Goal: Task Accomplishment & Management: Manage account settings

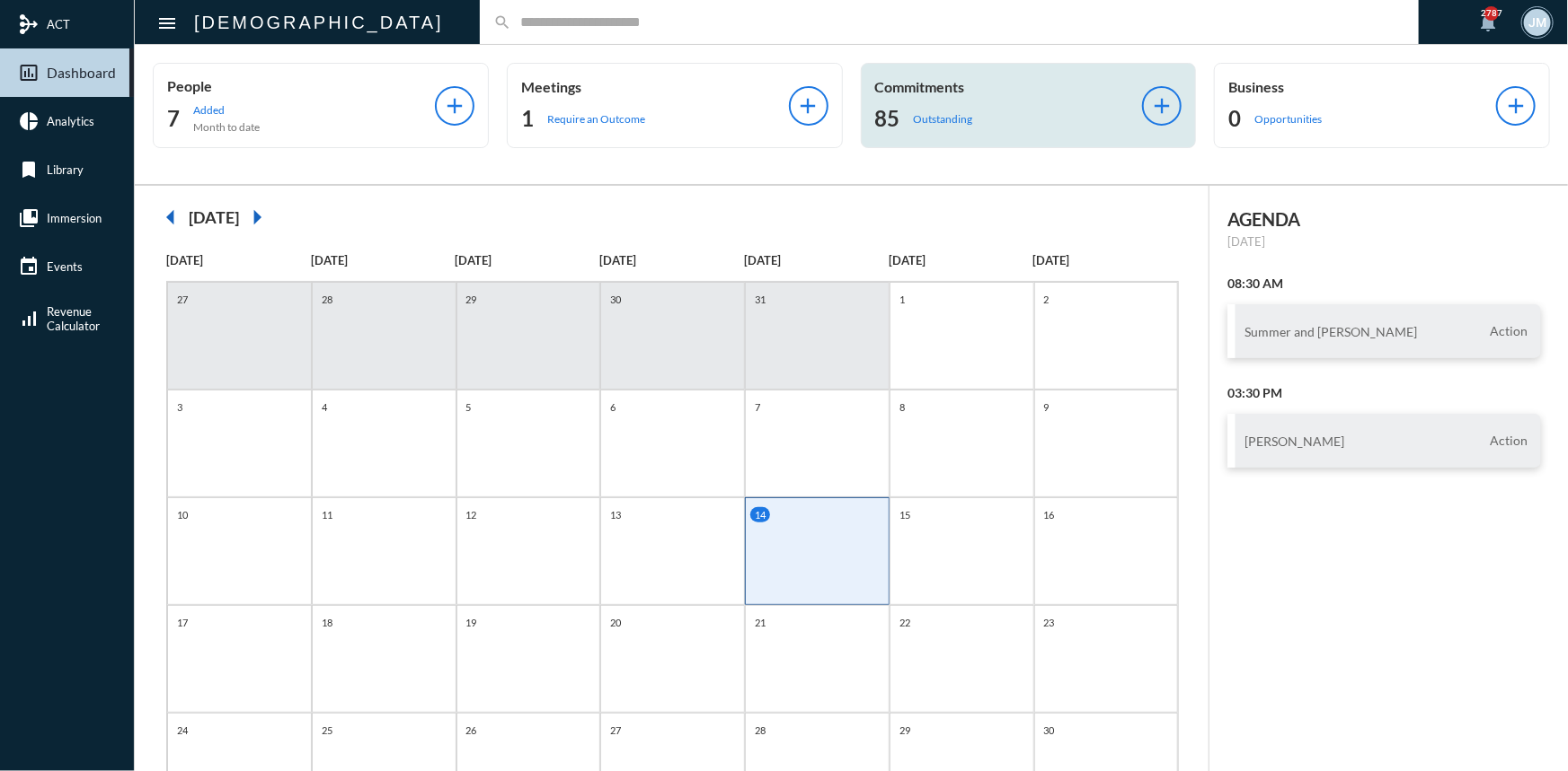
click at [898, 84] on p "Commitments" at bounding box center [1009, 86] width 268 height 17
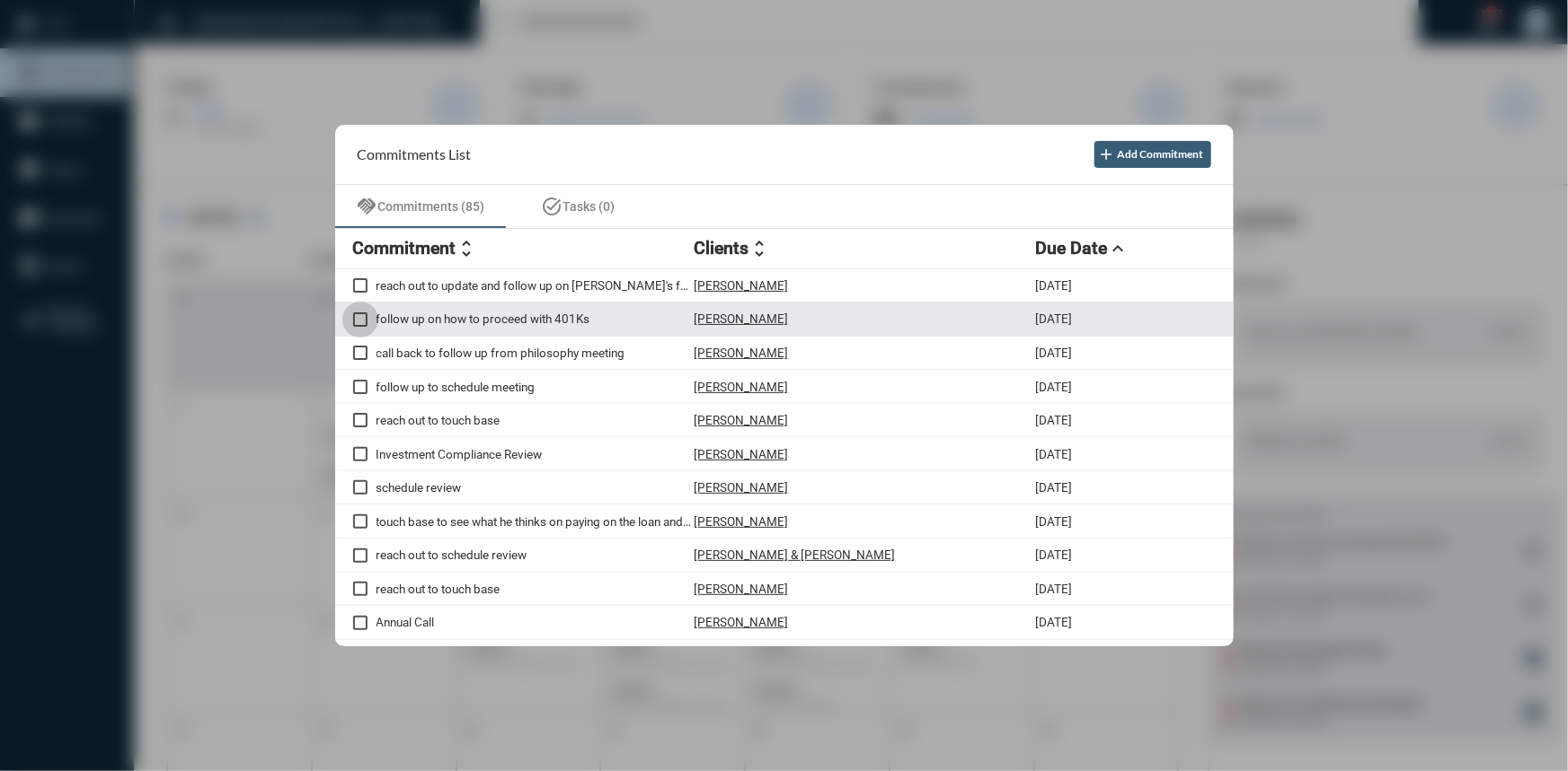
click at [363, 318] on span at bounding box center [361, 320] width 15 height 15
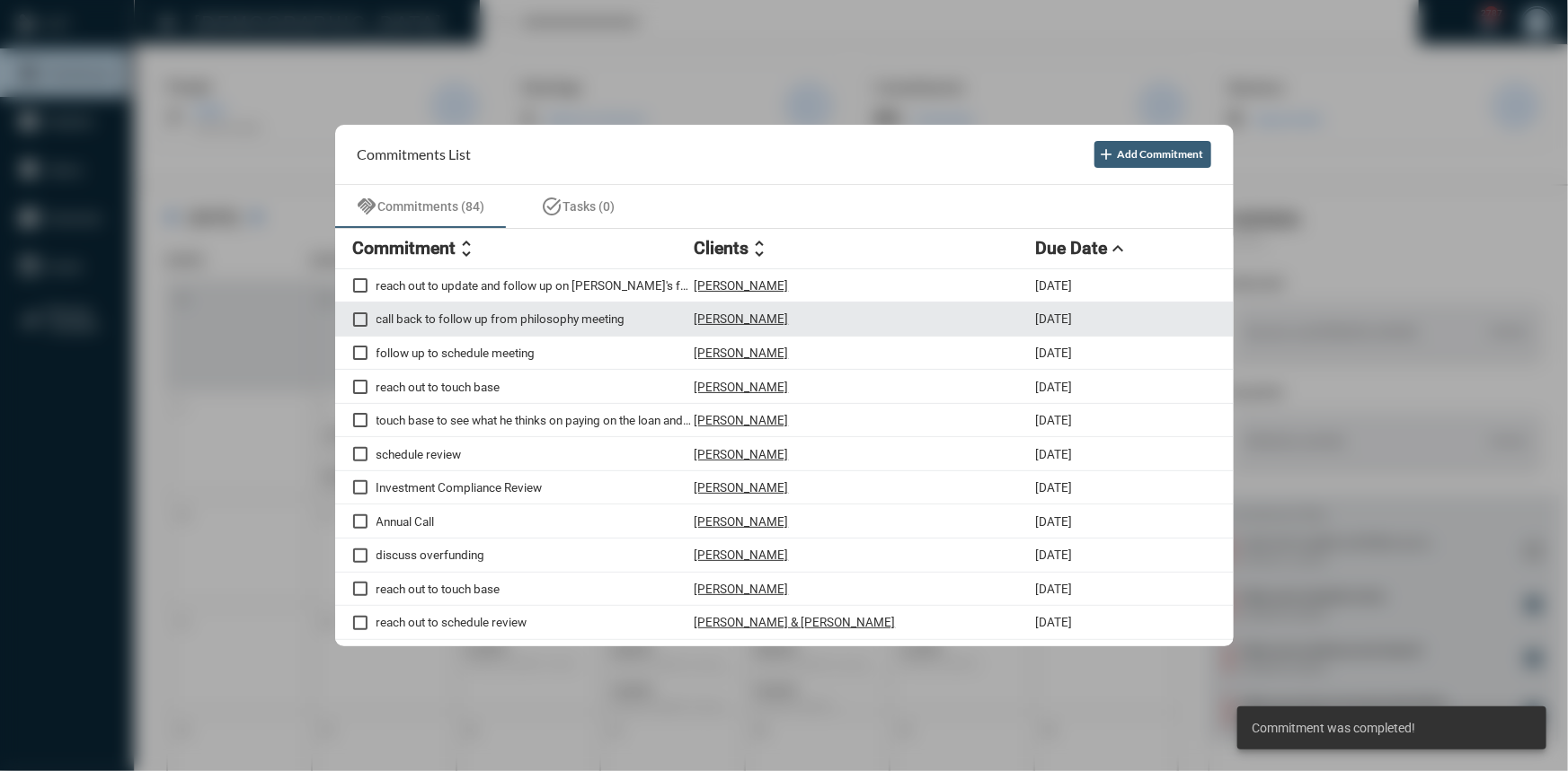
click at [482, 314] on p "call back to follow up from philosophy meeting" at bounding box center [535, 319] width 318 height 15
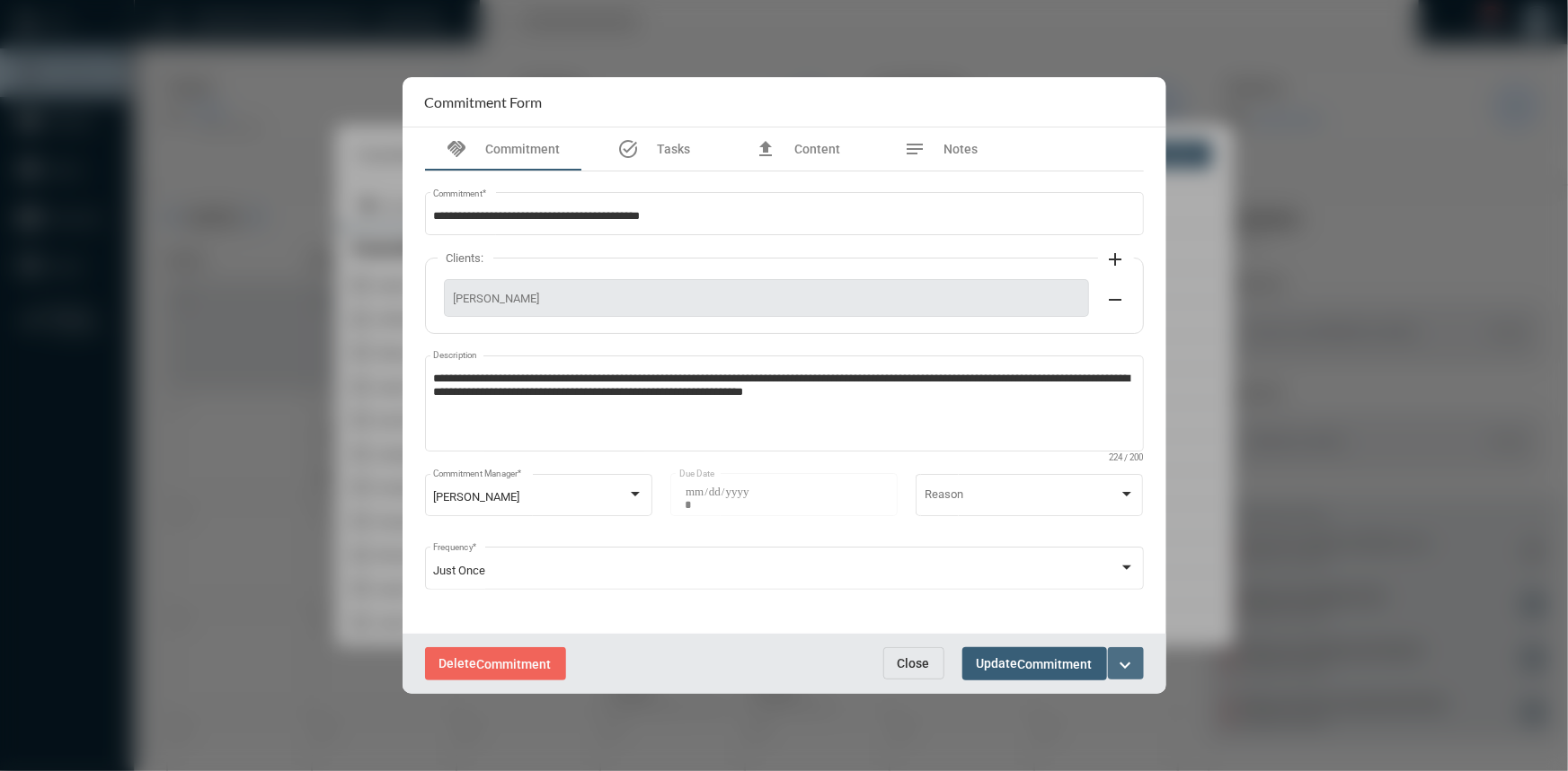
click at [1122, 671] on mat-icon "expand_more" at bounding box center [1125, 665] width 22 height 22
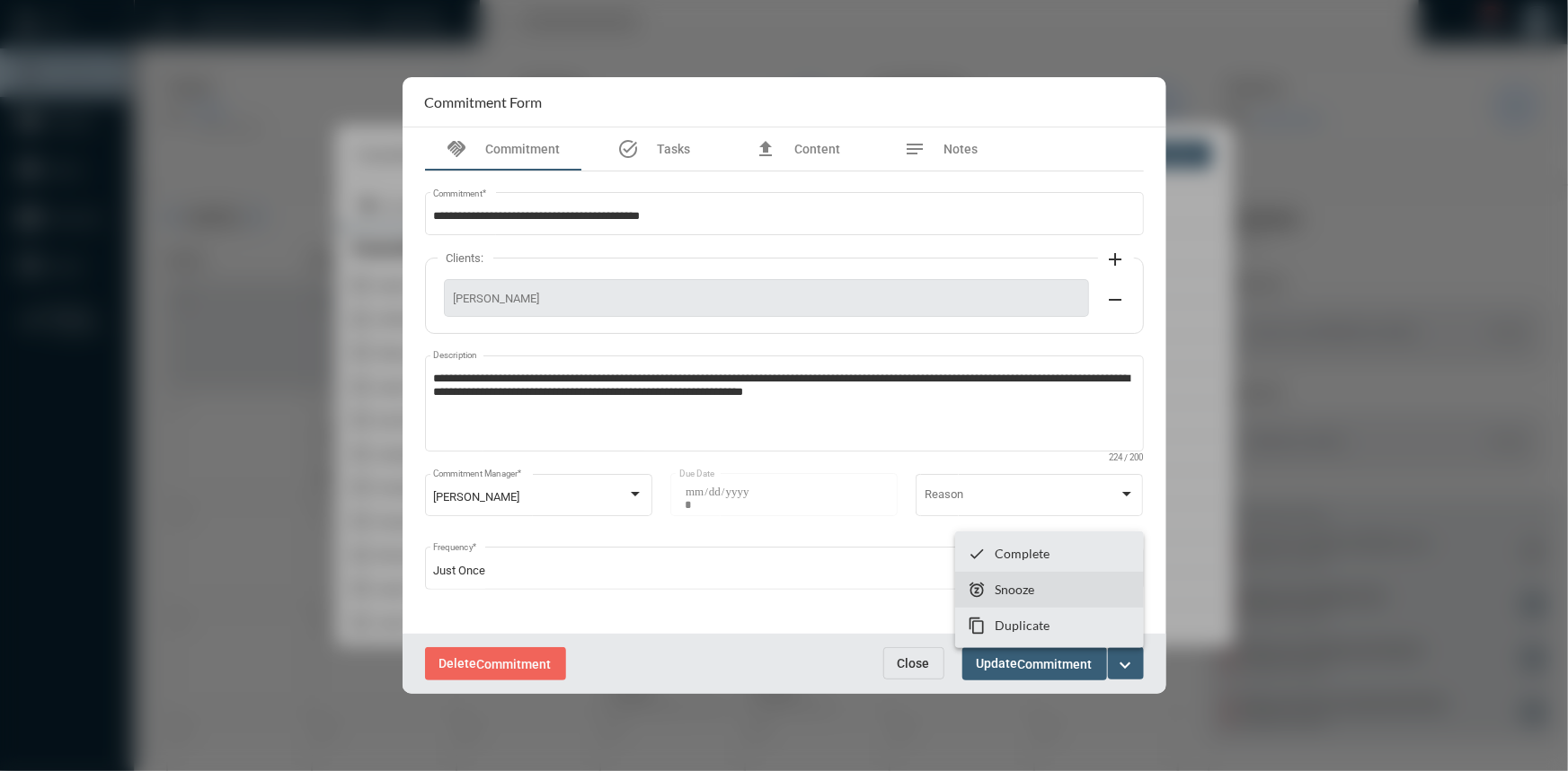
click at [1029, 593] on p "Snooze" at bounding box center [1013, 589] width 39 height 15
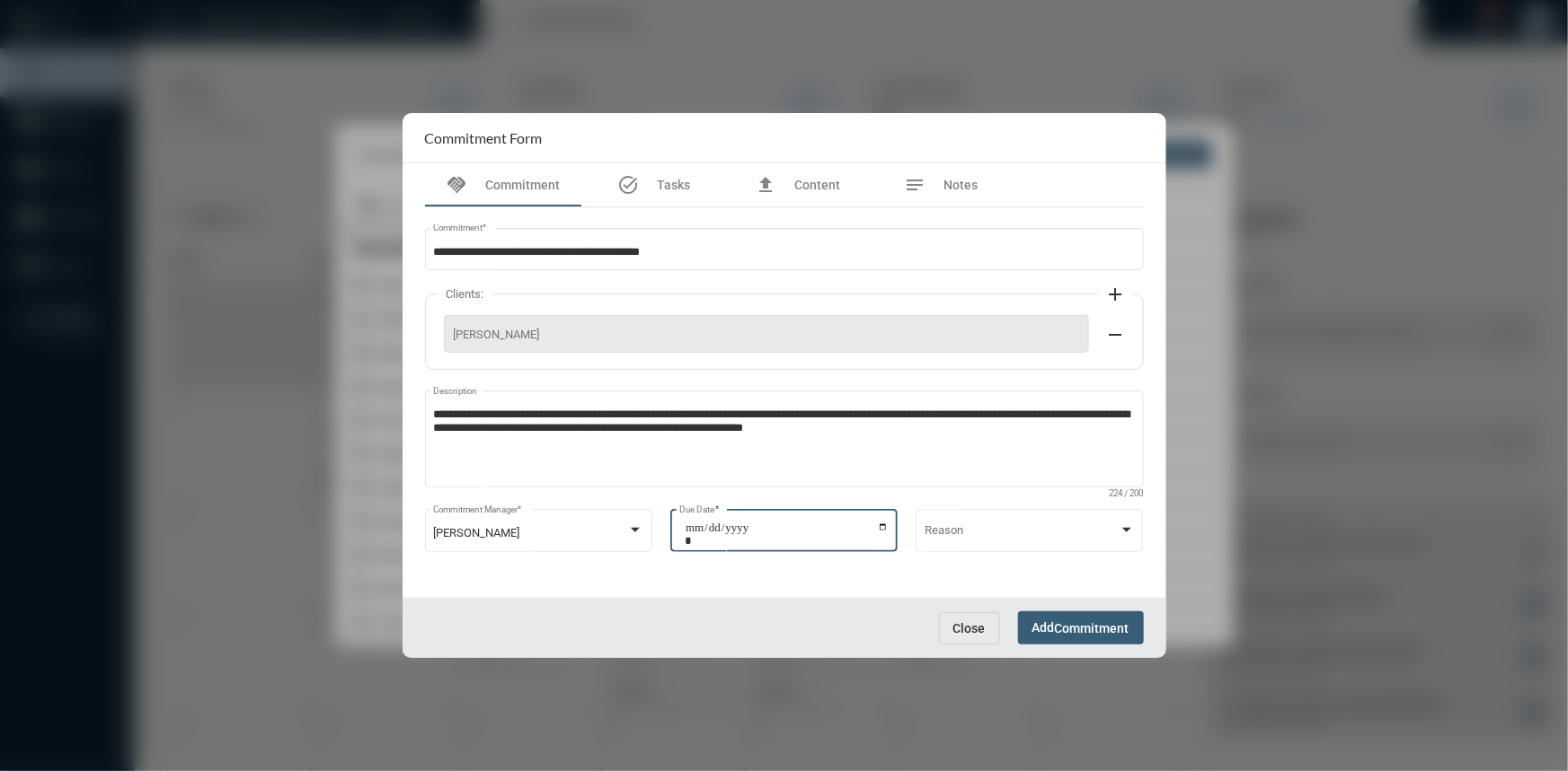
click at [885, 530] on input "**********" at bounding box center [787, 534] width 204 height 25
type input "**********"
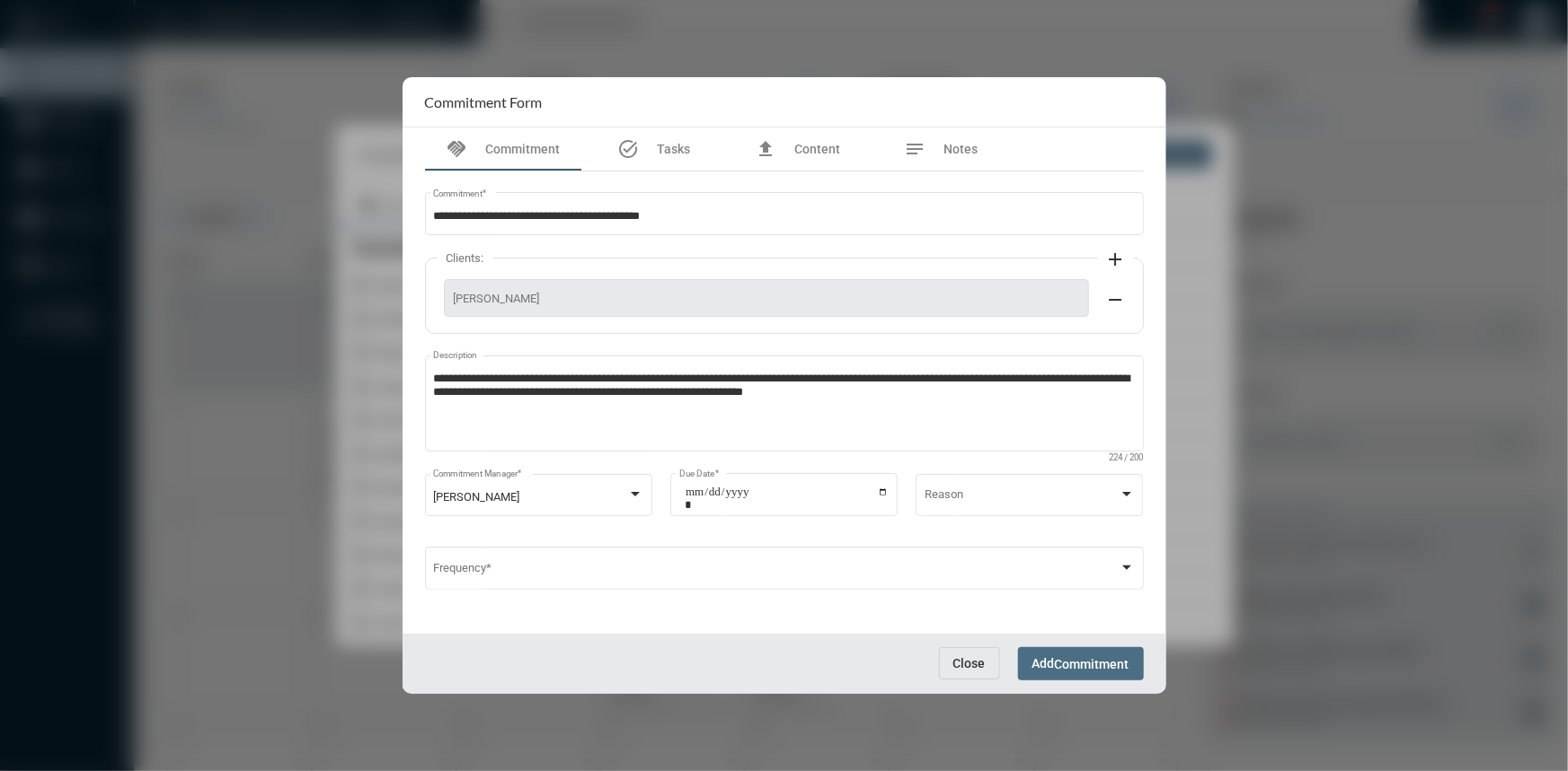
click at [1095, 657] on span "Commitment" at bounding box center [1092, 664] width 75 height 15
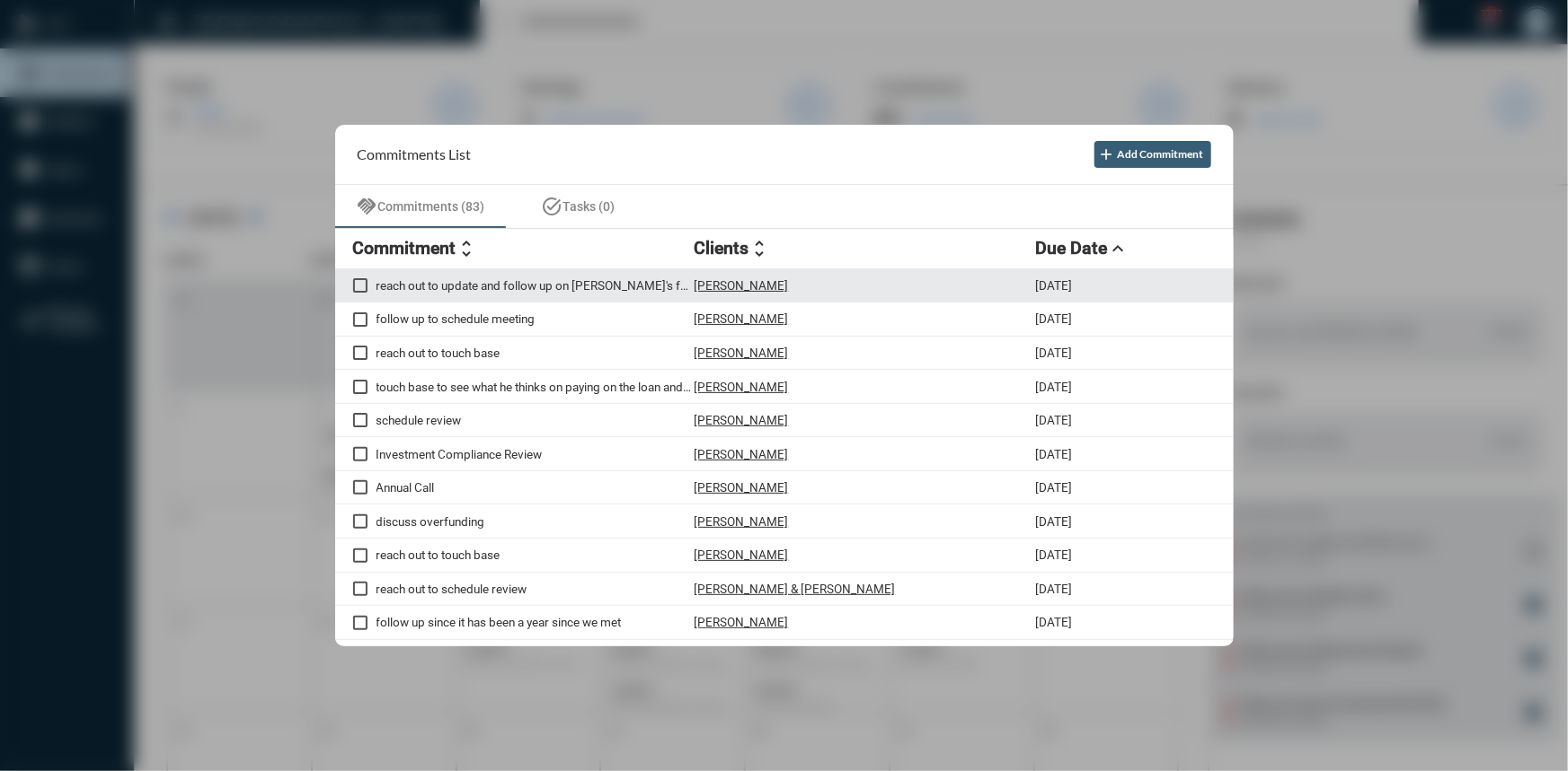
click at [470, 277] on div "reach out to update and follow up on [PERSON_NAME]'s full statement [PERSON_NAM…" at bounding box center [784, 286] width 899 height 34
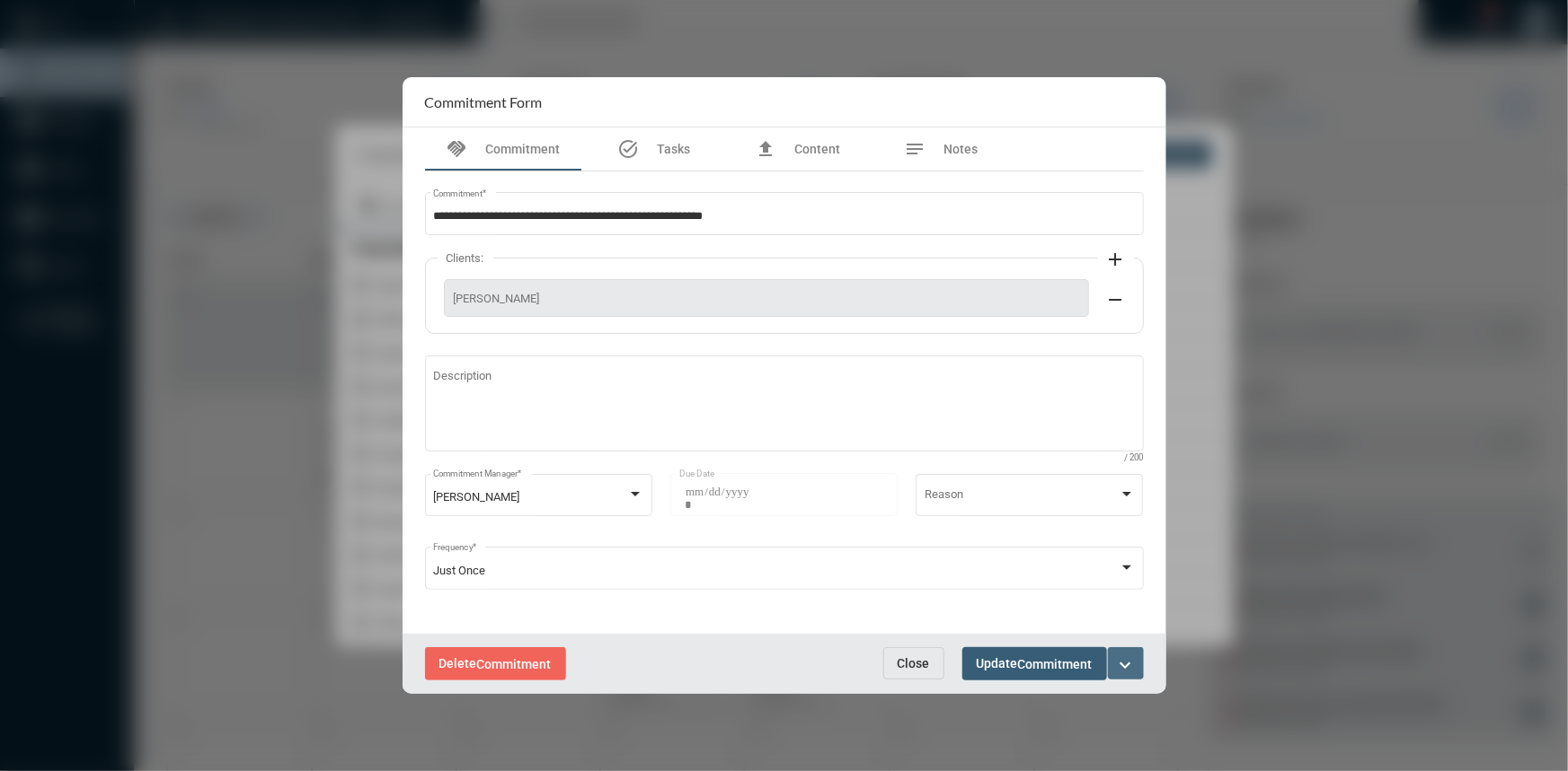
click at [1119, 654] on mat-icon "expand_more" at bounding box center [1125, 665] width 22 height 22
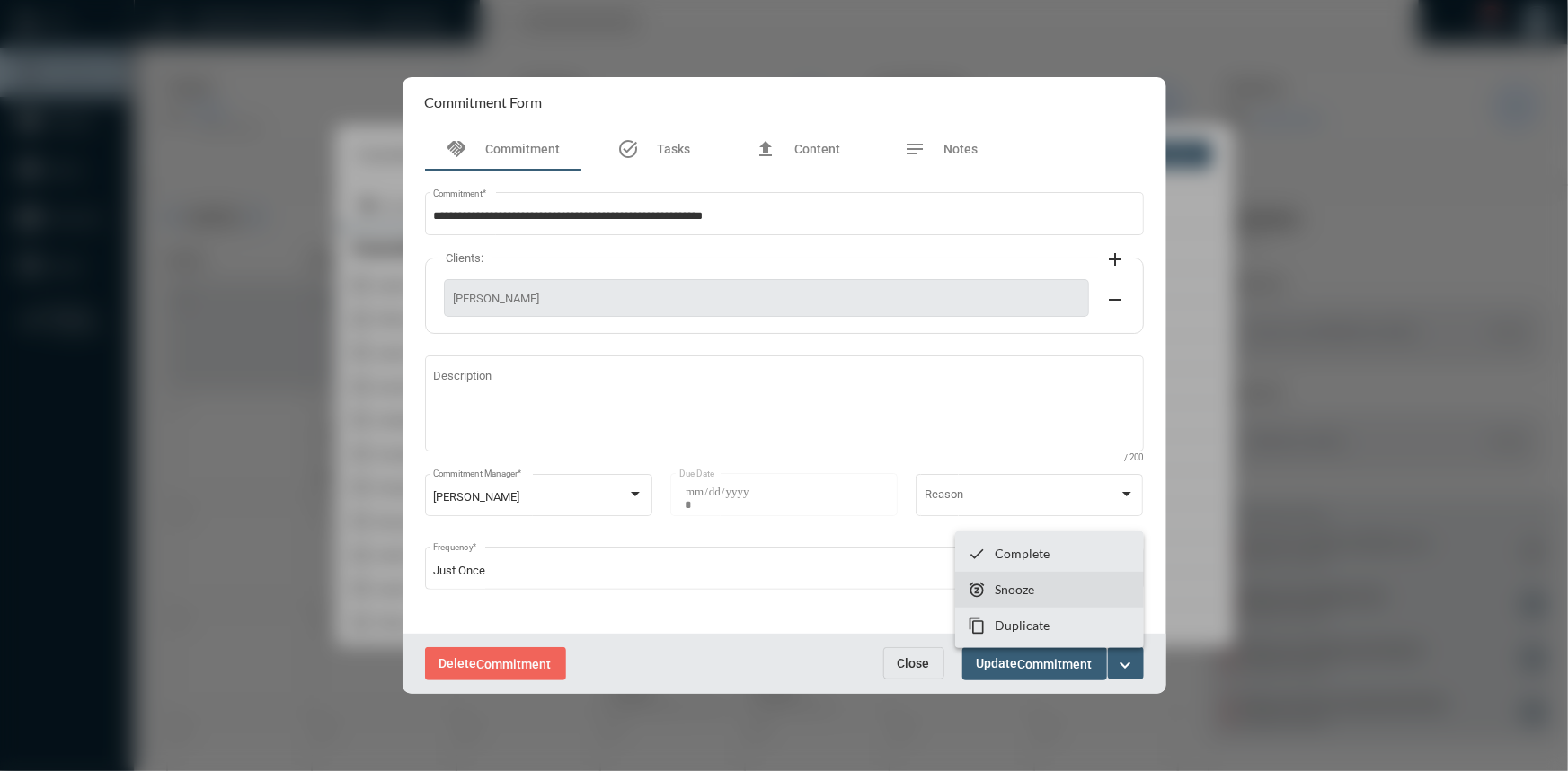
click at [997, 589] on p "Snooze" at bounding box center [1013, 589] width 39 height 15
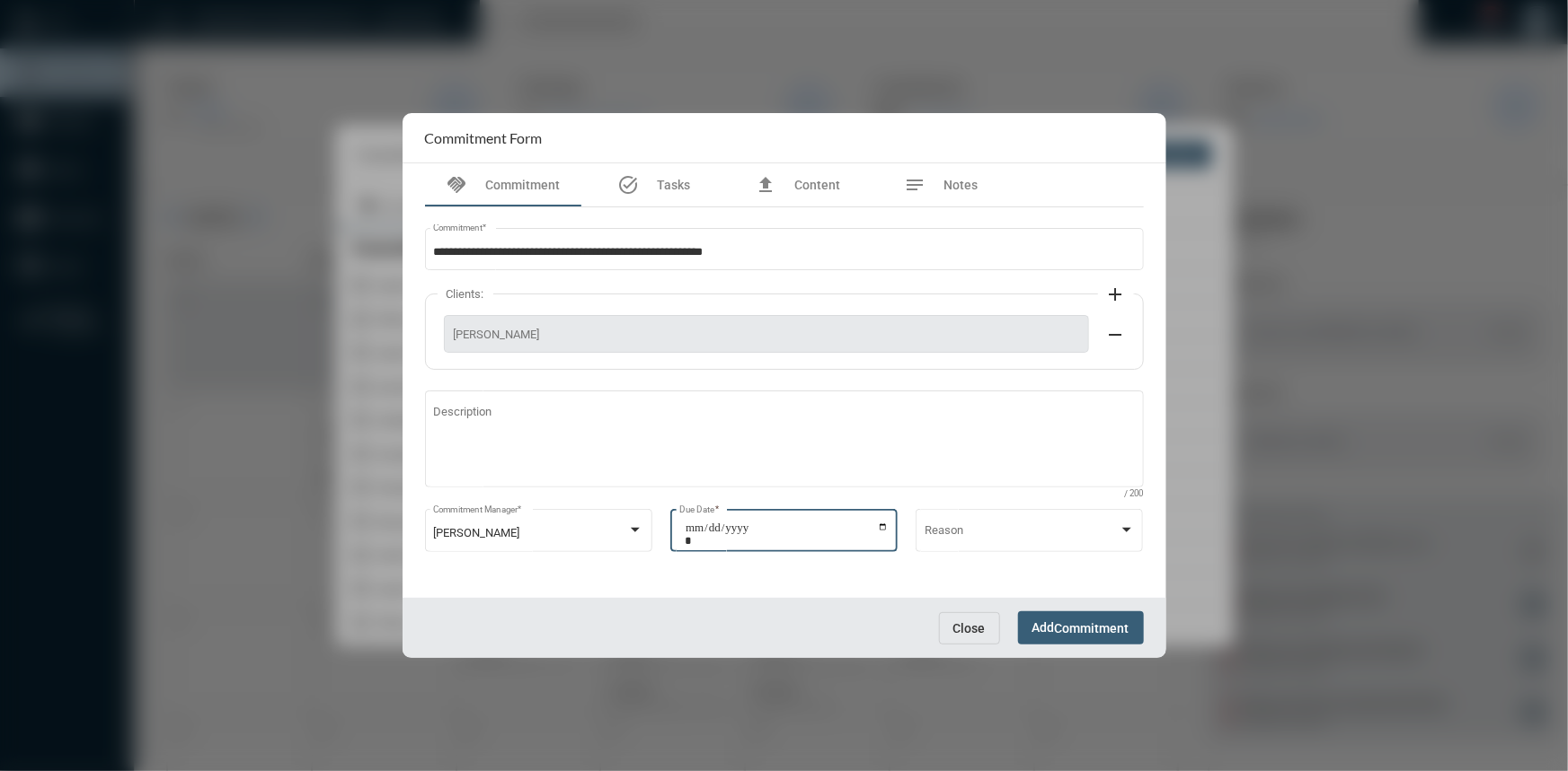
click at [886, 524] on input "**********" at bounding box center [787, 534] width 204 height 25
type input "**********"
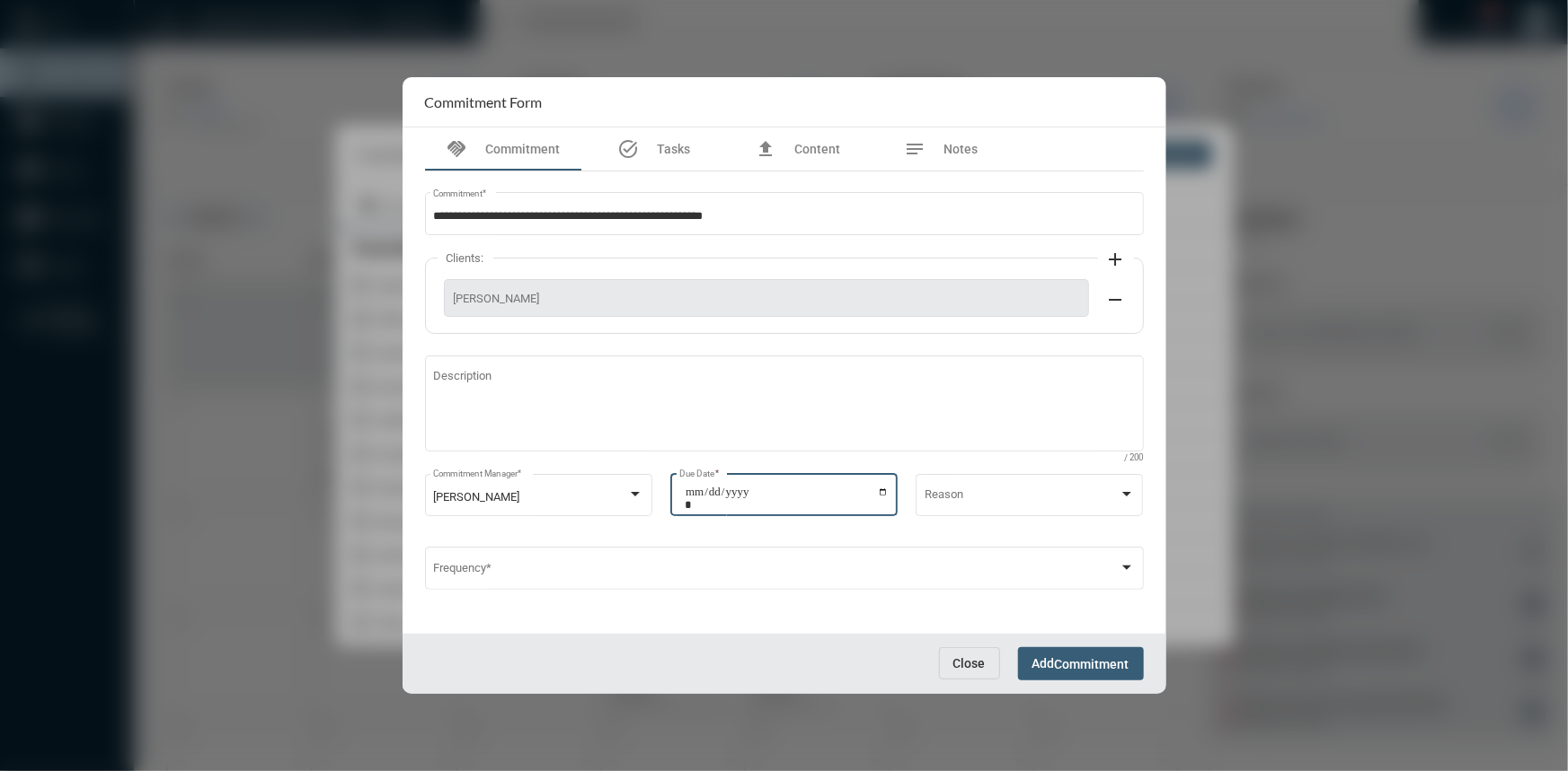
click at [1097, 665] on span "Commitment" at bounding box center [1092, 664] width 75 height 15
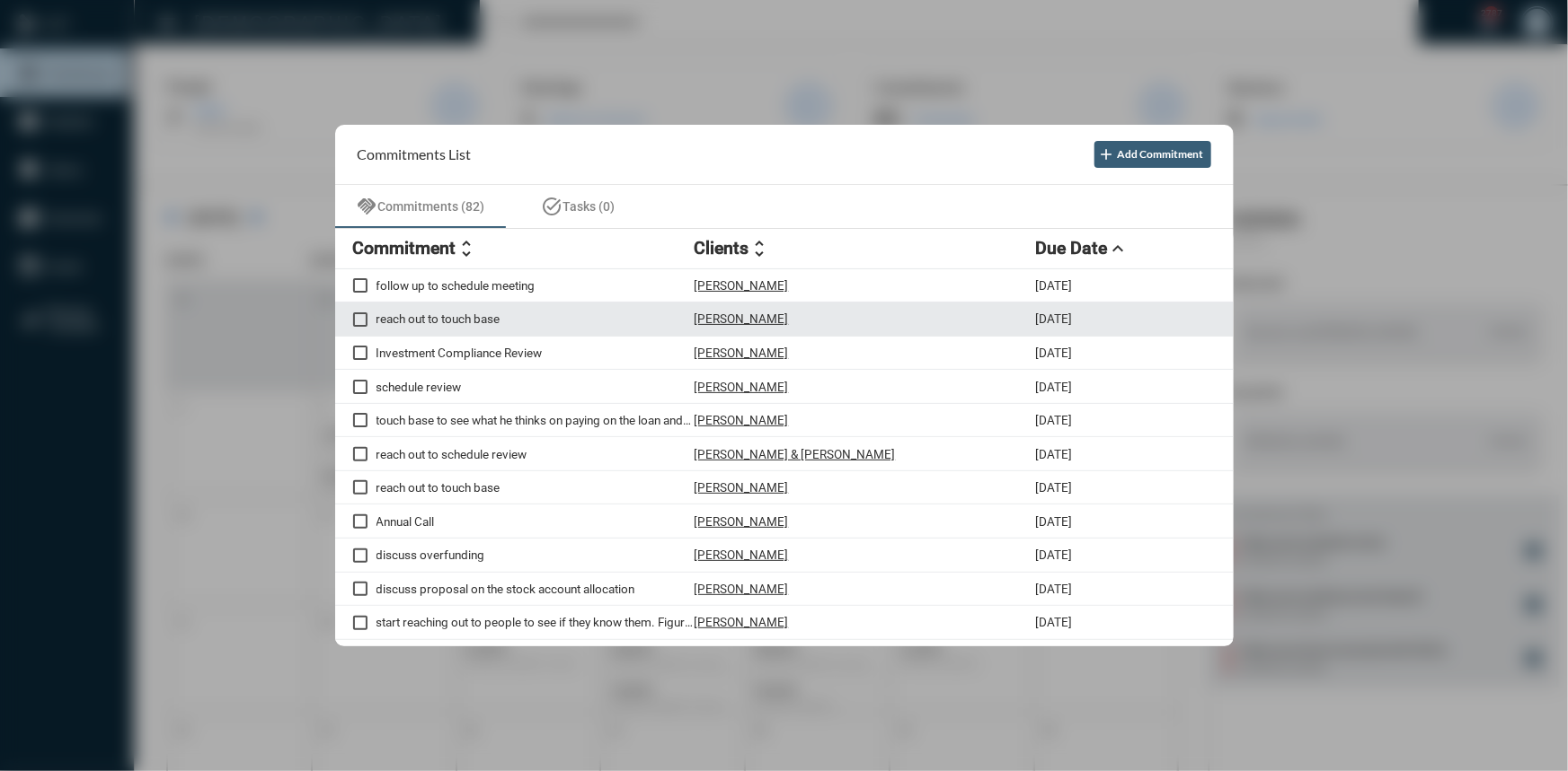
click at [762, 319] on p "[PERSON_NAME]" at bounding box center [742, 319] width 95 height 15
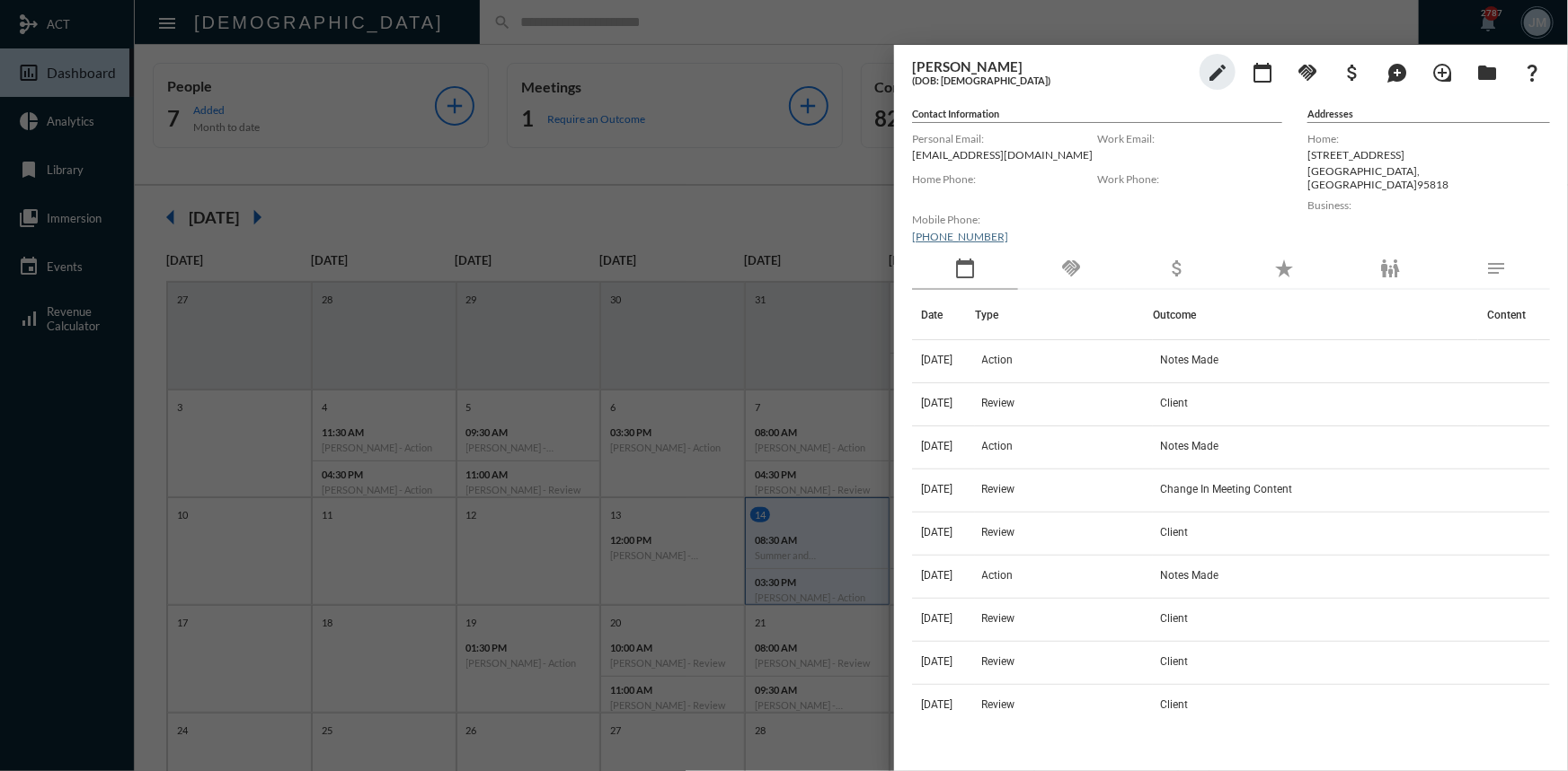
click at [1070, 256] on div "handshake" at bounding box center [1071, 269] width 106 height 41
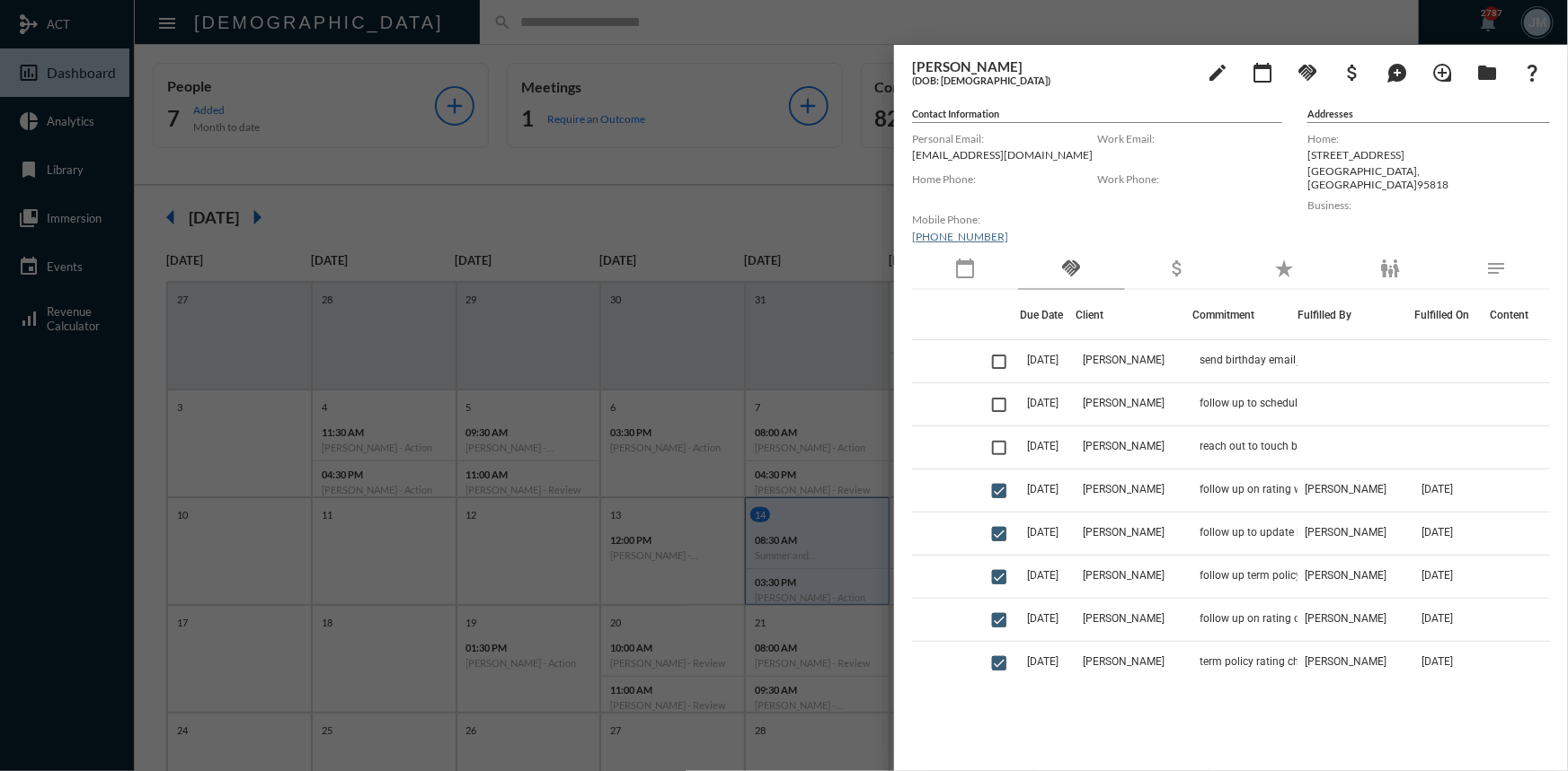
click at [976, 271] on div "calendar_today" at bounding box center [964, 269] width 106 height 41
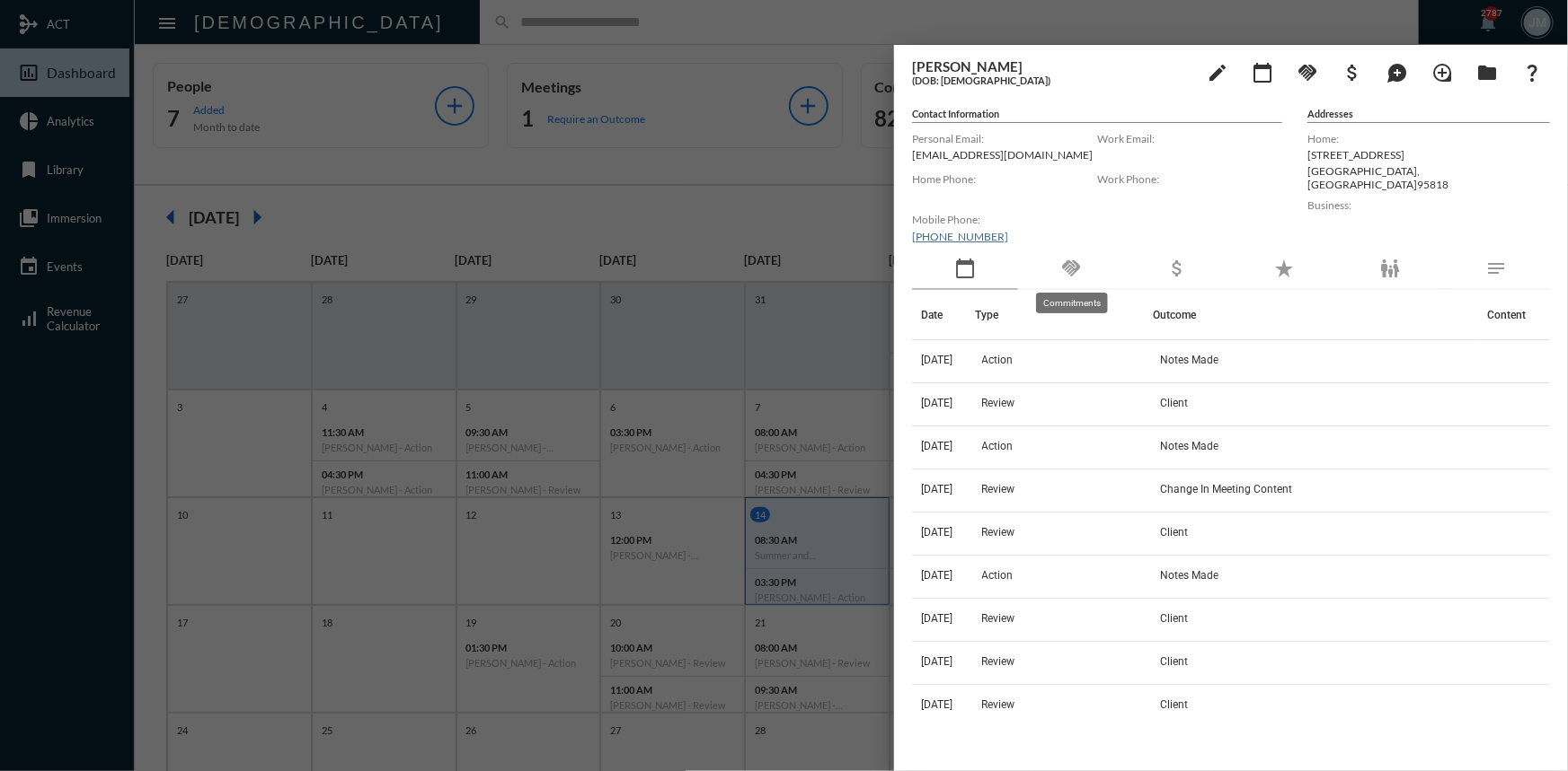
click at [1064, 269] on mat-icon "handshake" at bounding box center [1071, 269] width 22 height 22
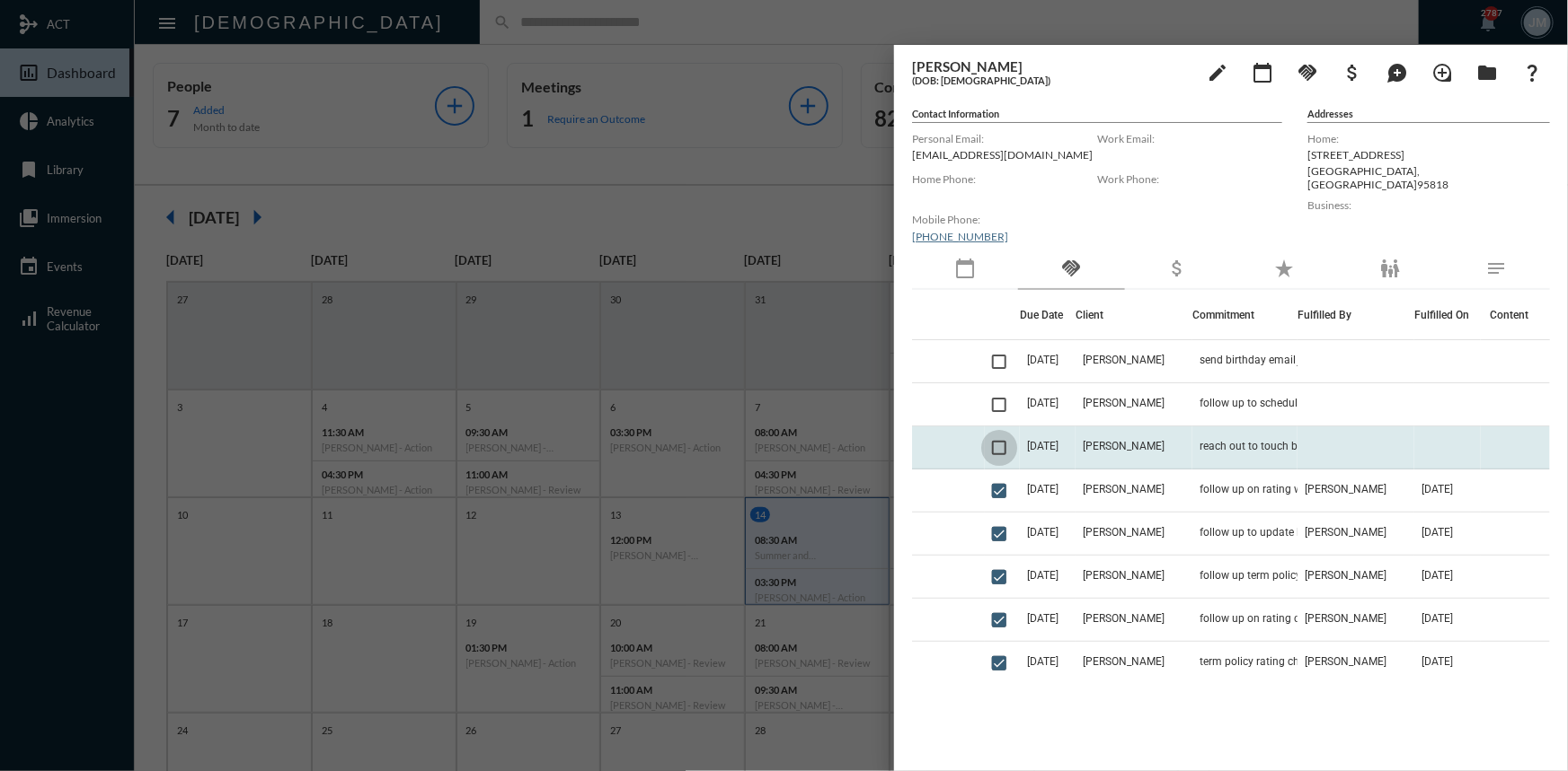
click at [997, 441] on span at bounding box center [999, 448] width 15 height 15
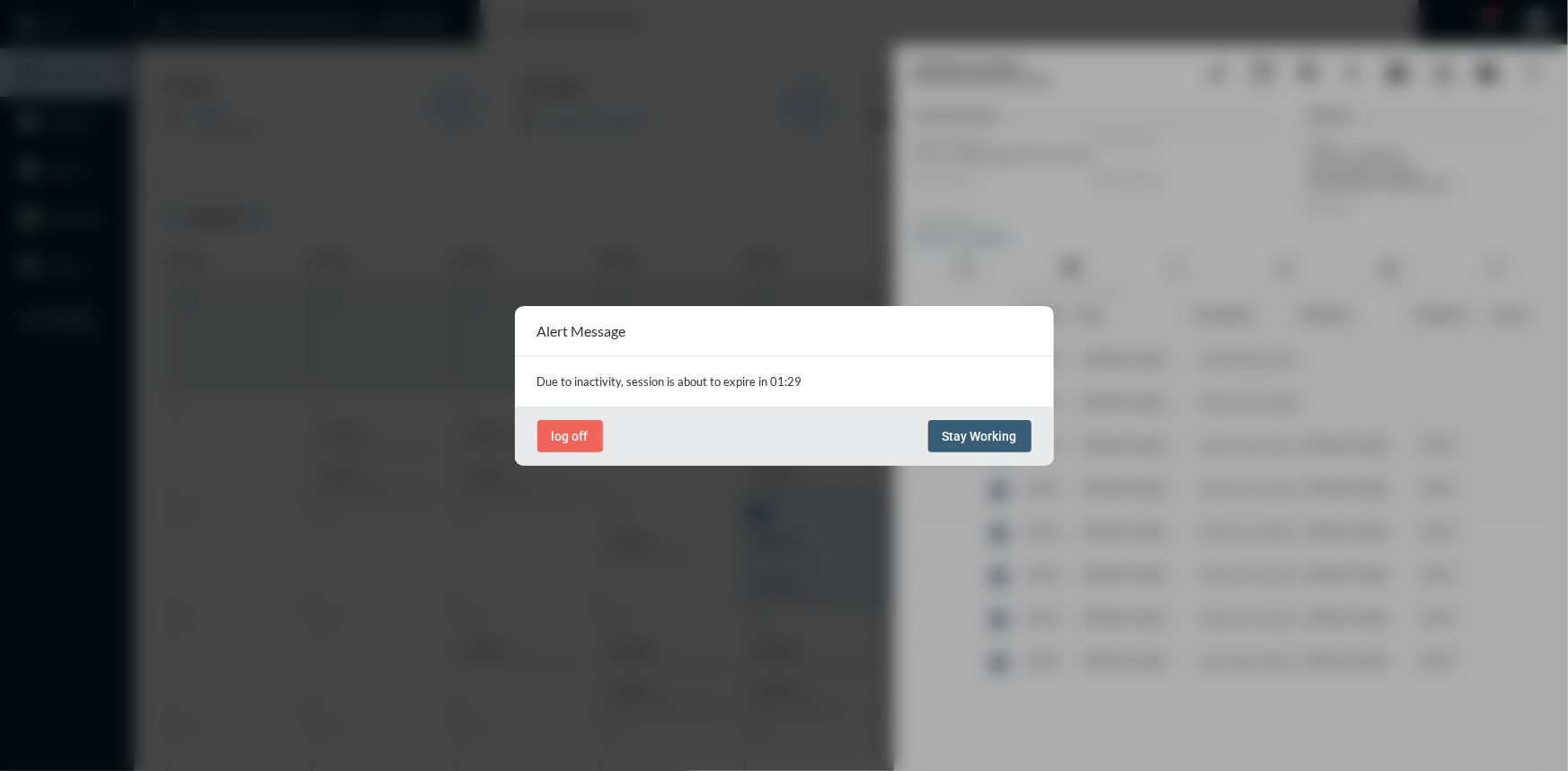
click at [942, 441] on button "Stay Working" at bounding box center [979, 437] width 103 height 33
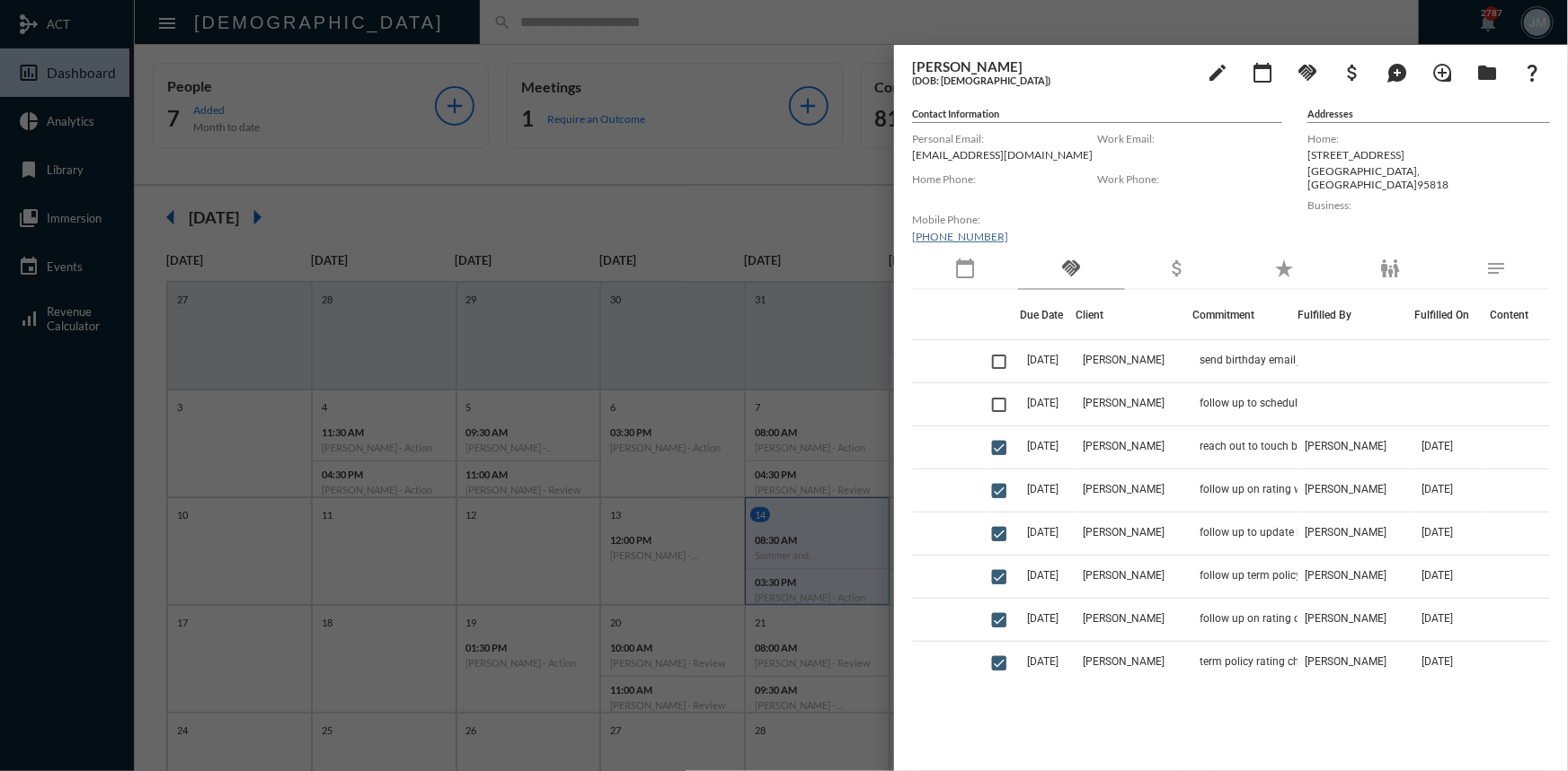
click at [748, 50] on div at bounding box center [784, 385] width 1568 height 771
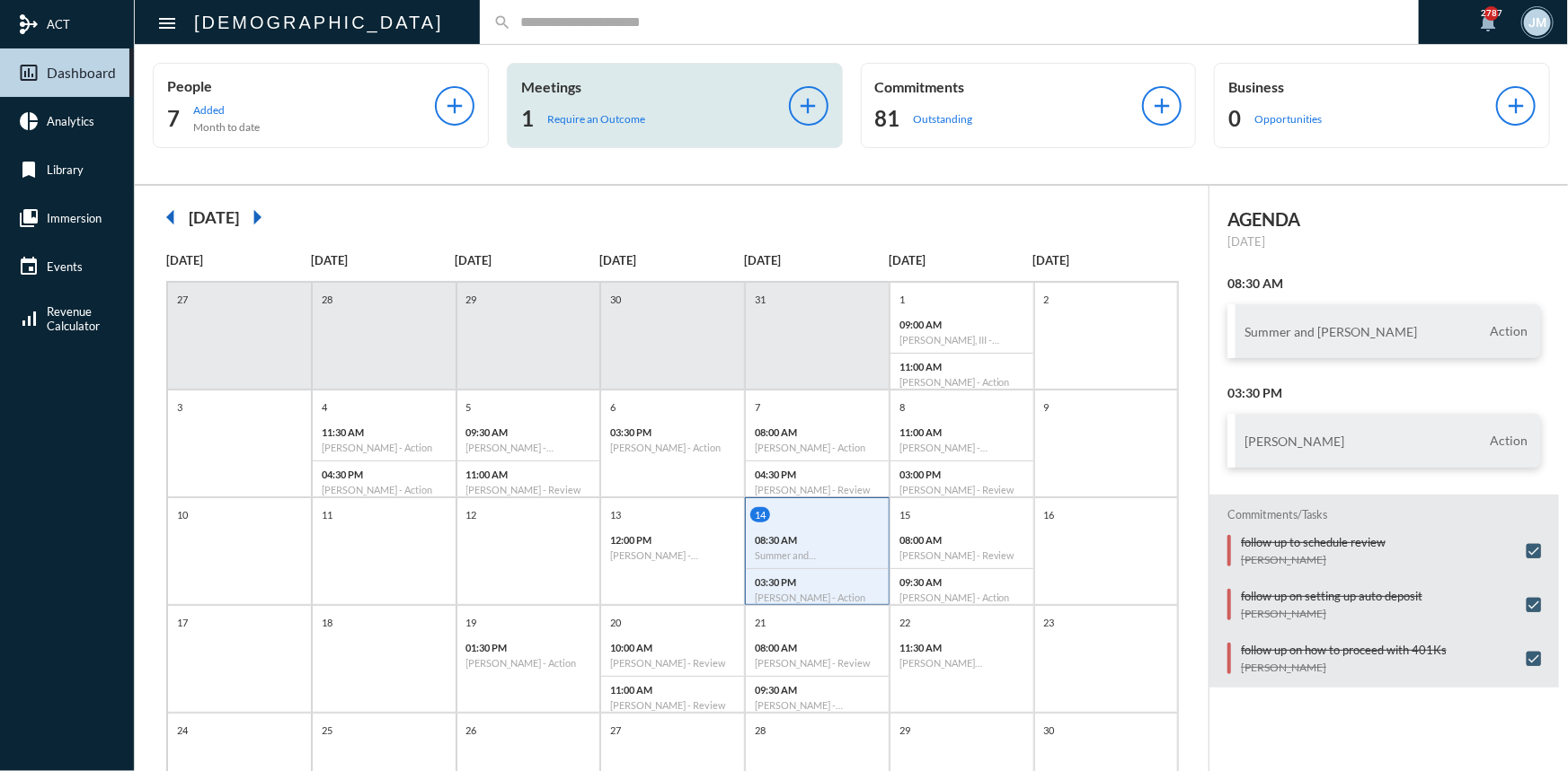
click at [548, 76] on div "Meetings 1 Require an Outcome add" at bounding box center [674, 106] width 336 height 86
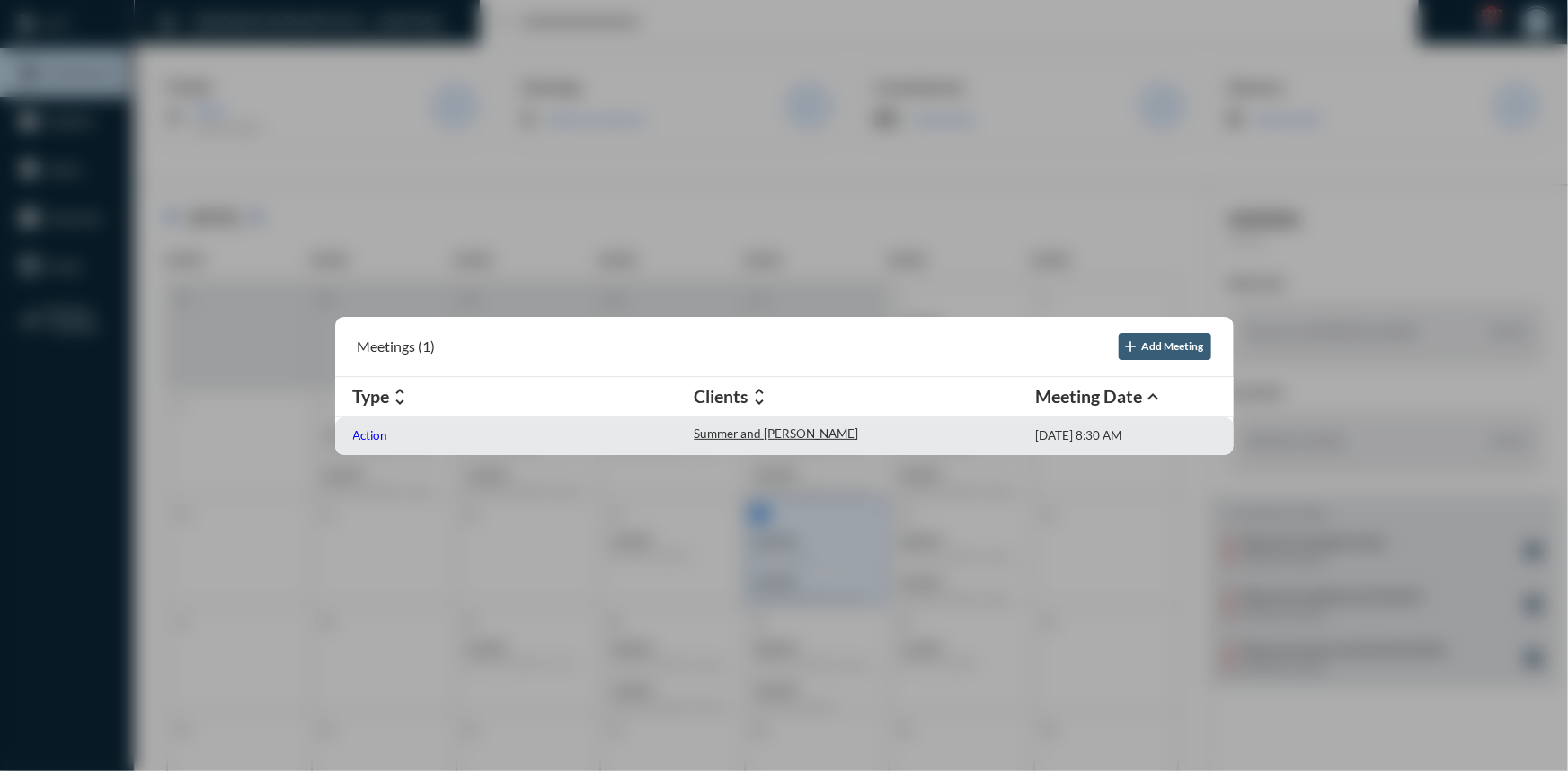
click at [378, 435] on p "Action" at bounding box center [371, 436] width 35 height 15
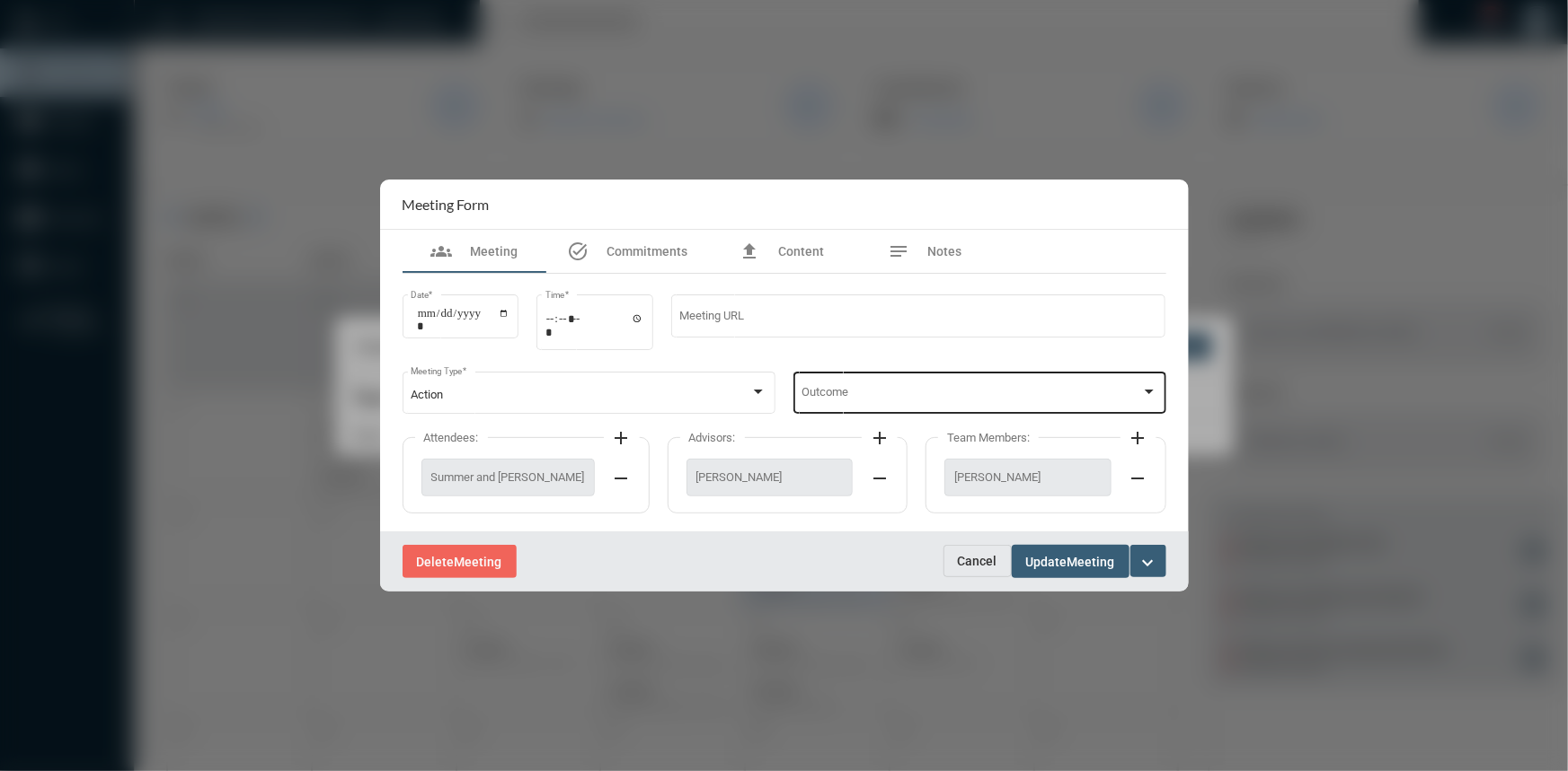
click at [1153, 380] on div "Outcome" at bounding box center [979, 391] width 356 height 46
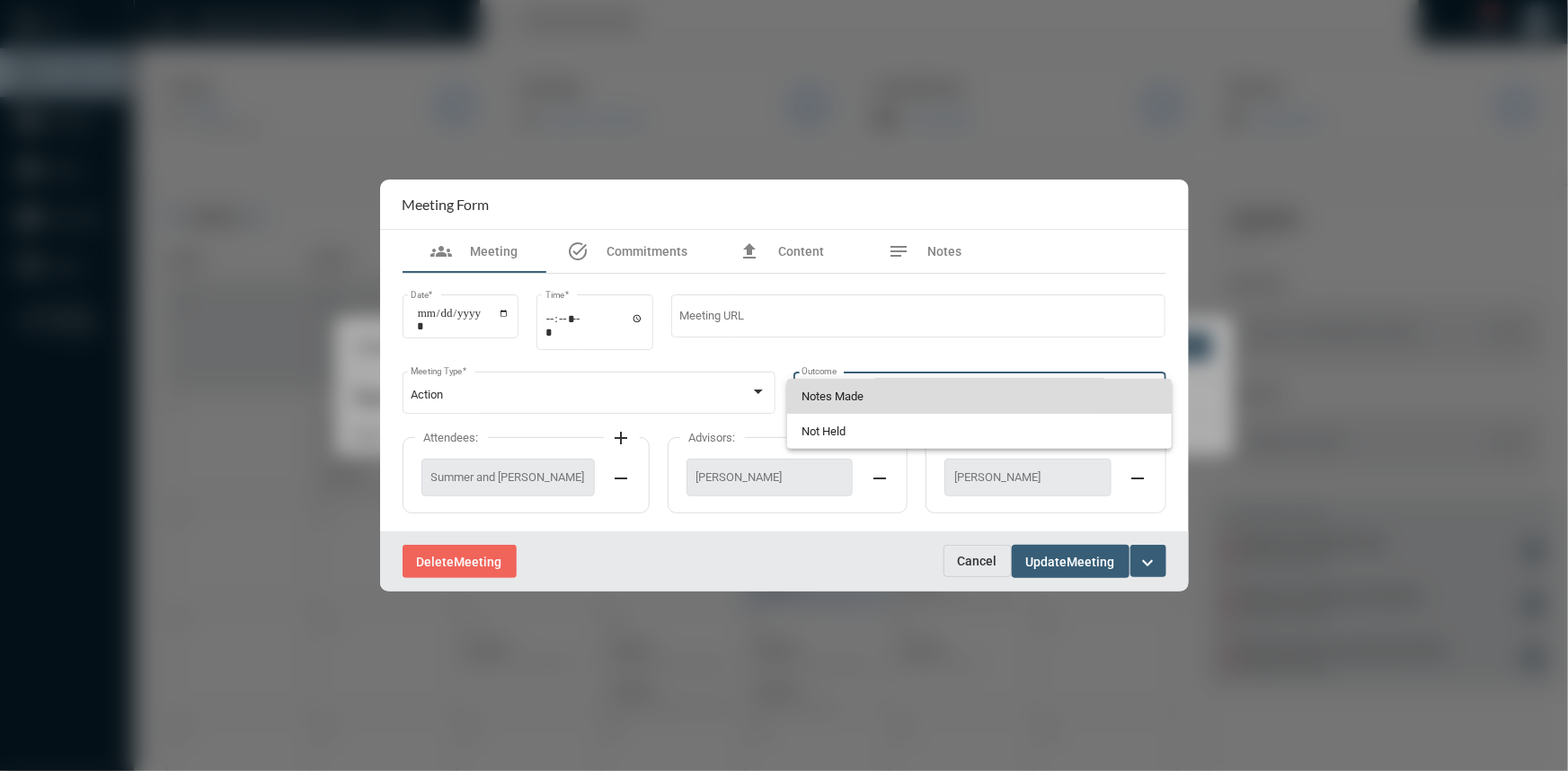
click at [795, 400] on mat-option "Notes Made" at bounding box center [979, 396] width 384 height 35
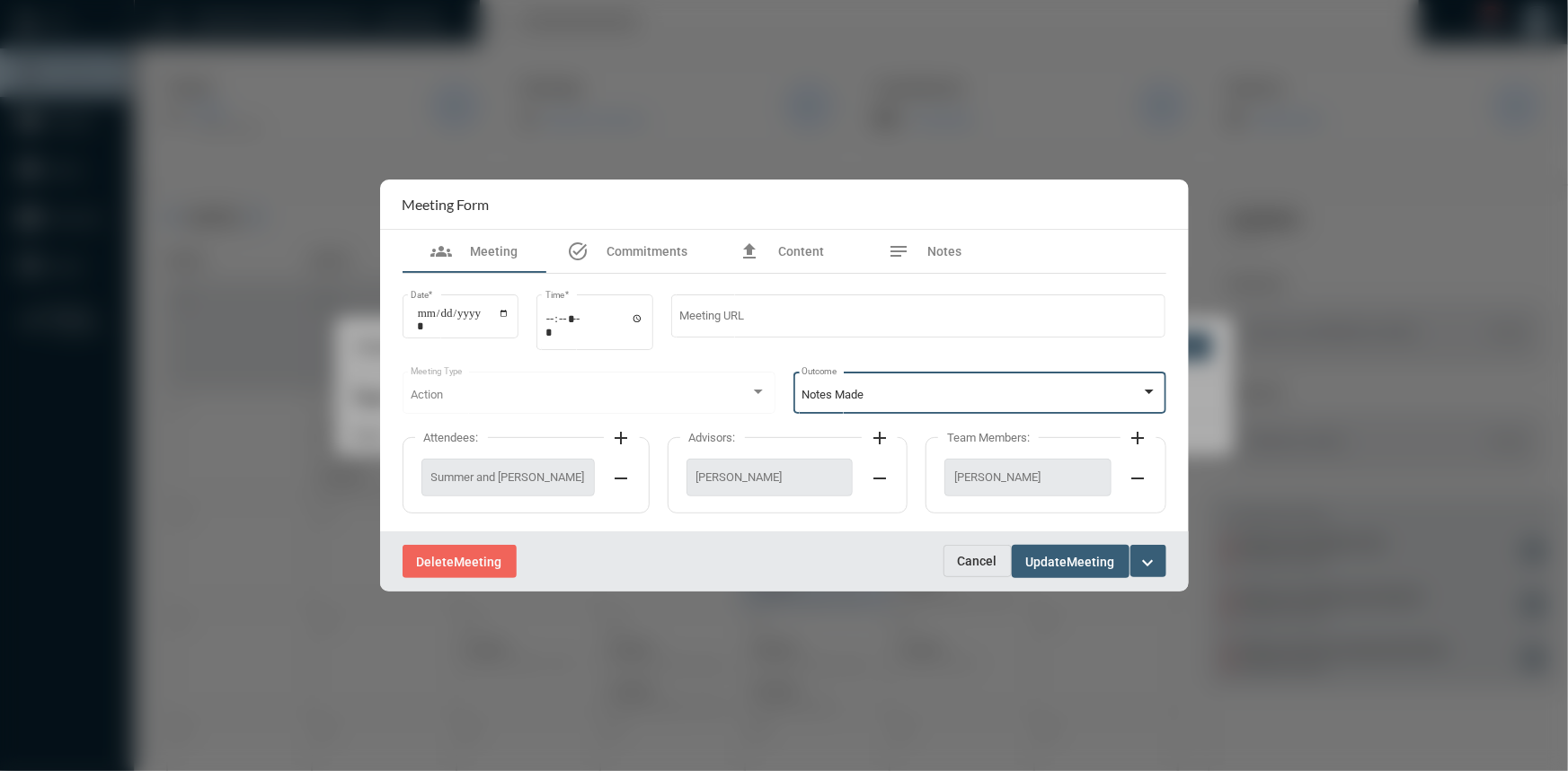
click at [1063, 563] on span "Update" at bounding box center [1046, 563] width 41 height 15
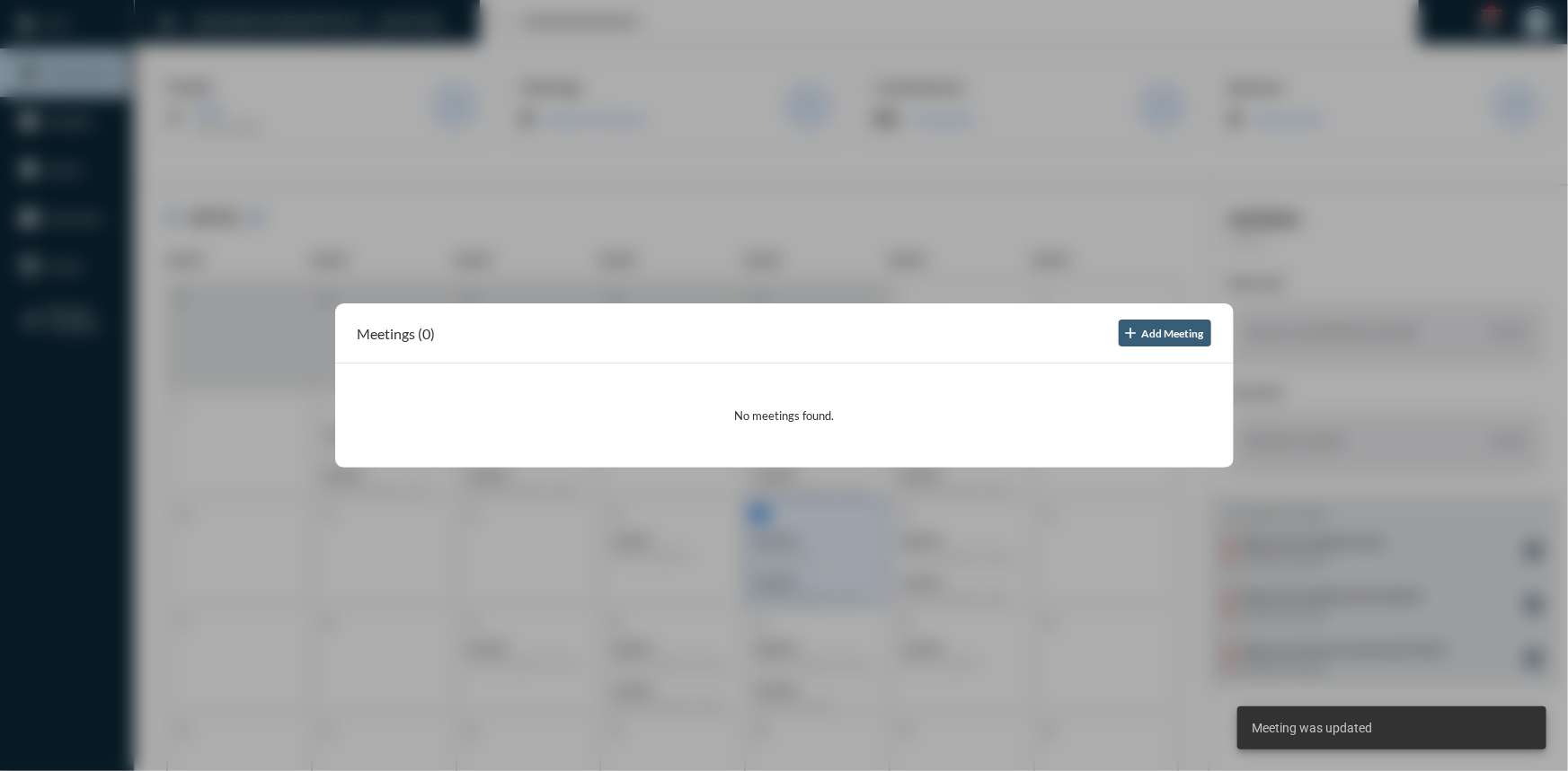
click at [848, 149] on div at bounding box center [784, 385] width 1568 height 771
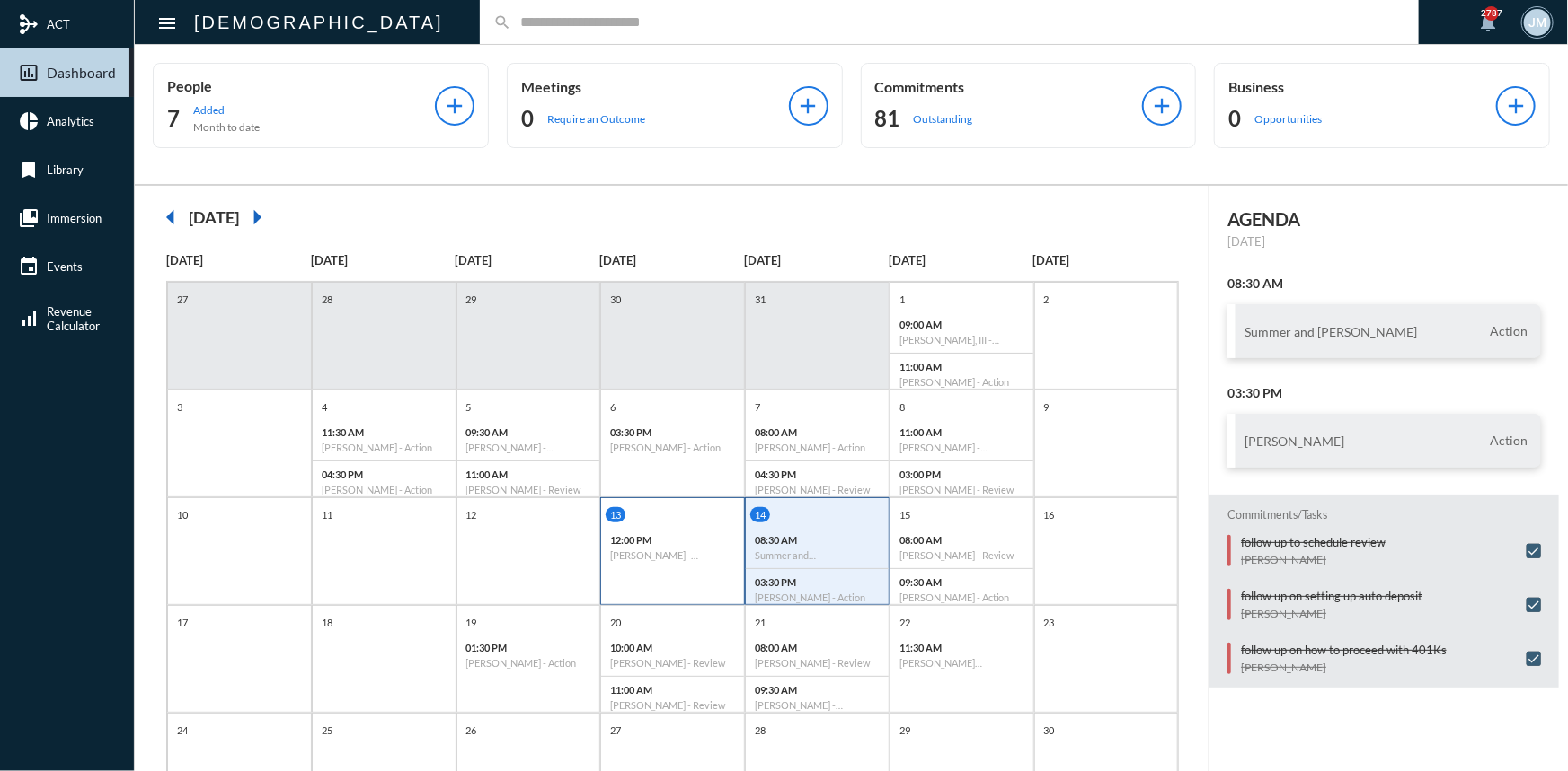
click at [683, 552] on h6 "[PERSON_NAME] - Relationship" at bounding box center [672, 555] width 125 height 12
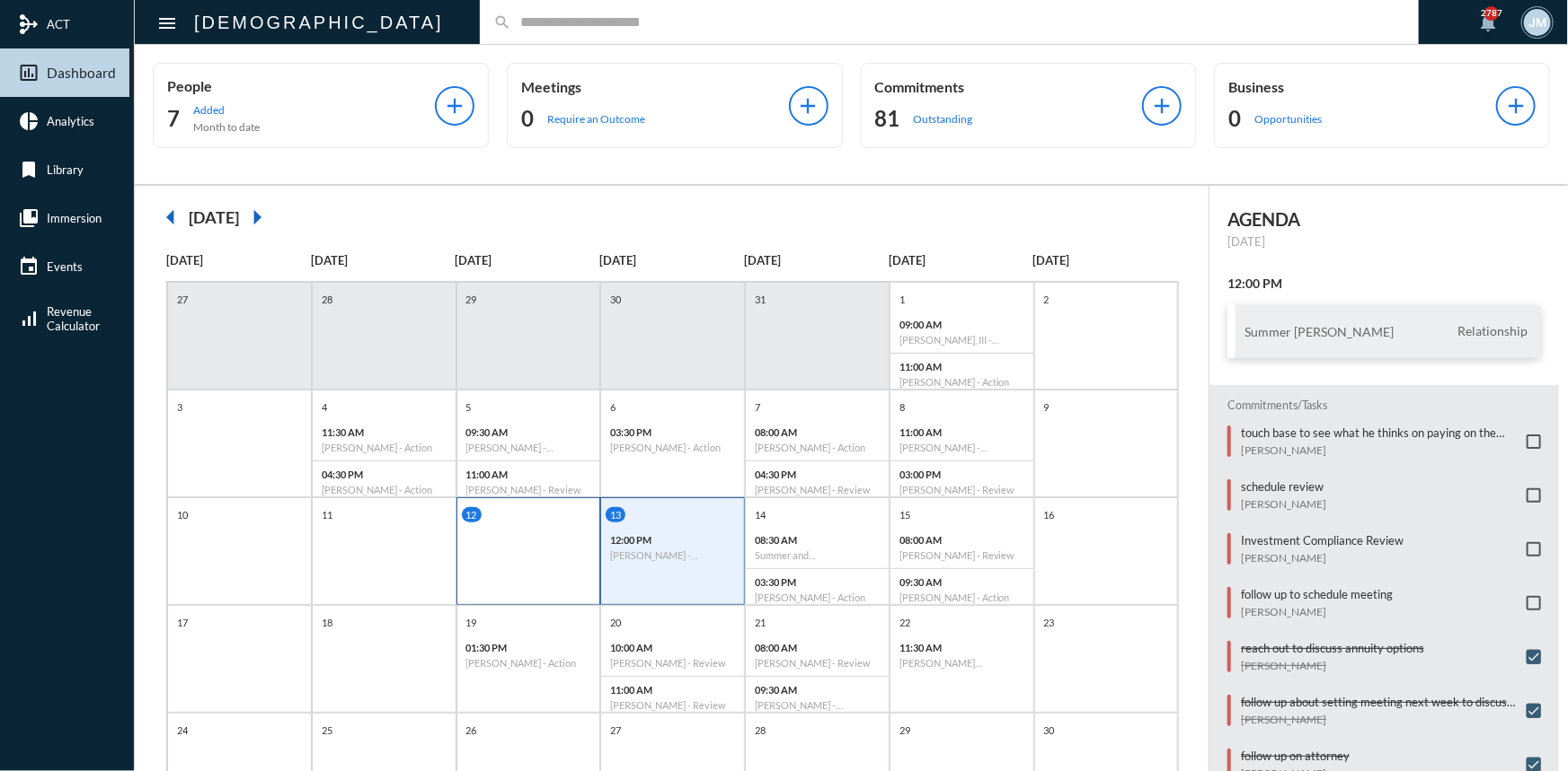
click at [512, 569] on div "12" at bounding box center [528, 552] width 145 height 107
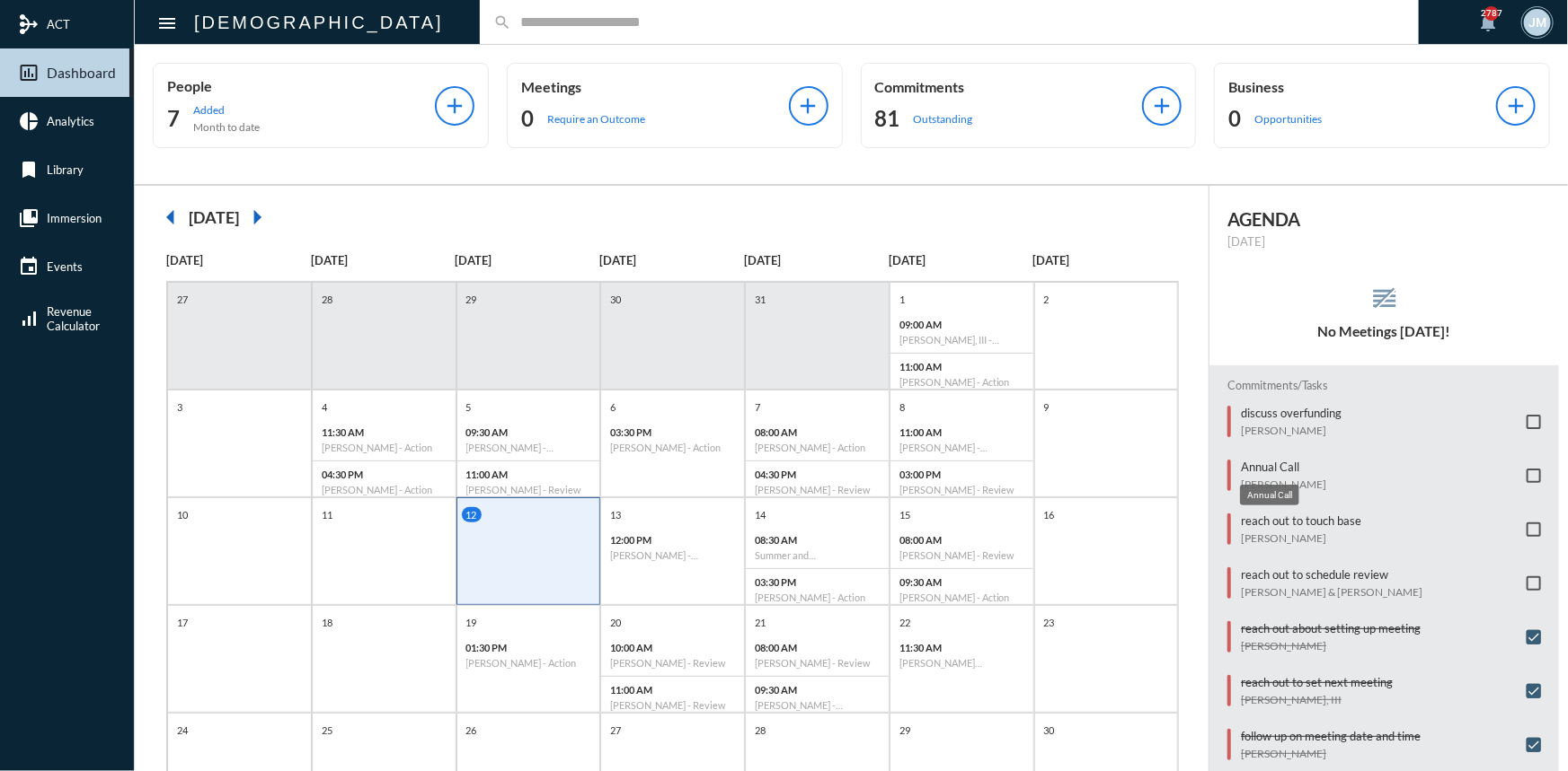
click at [1284, 462] on p "Annual Call" at bounding box center [1283, 467] width 86 height 15
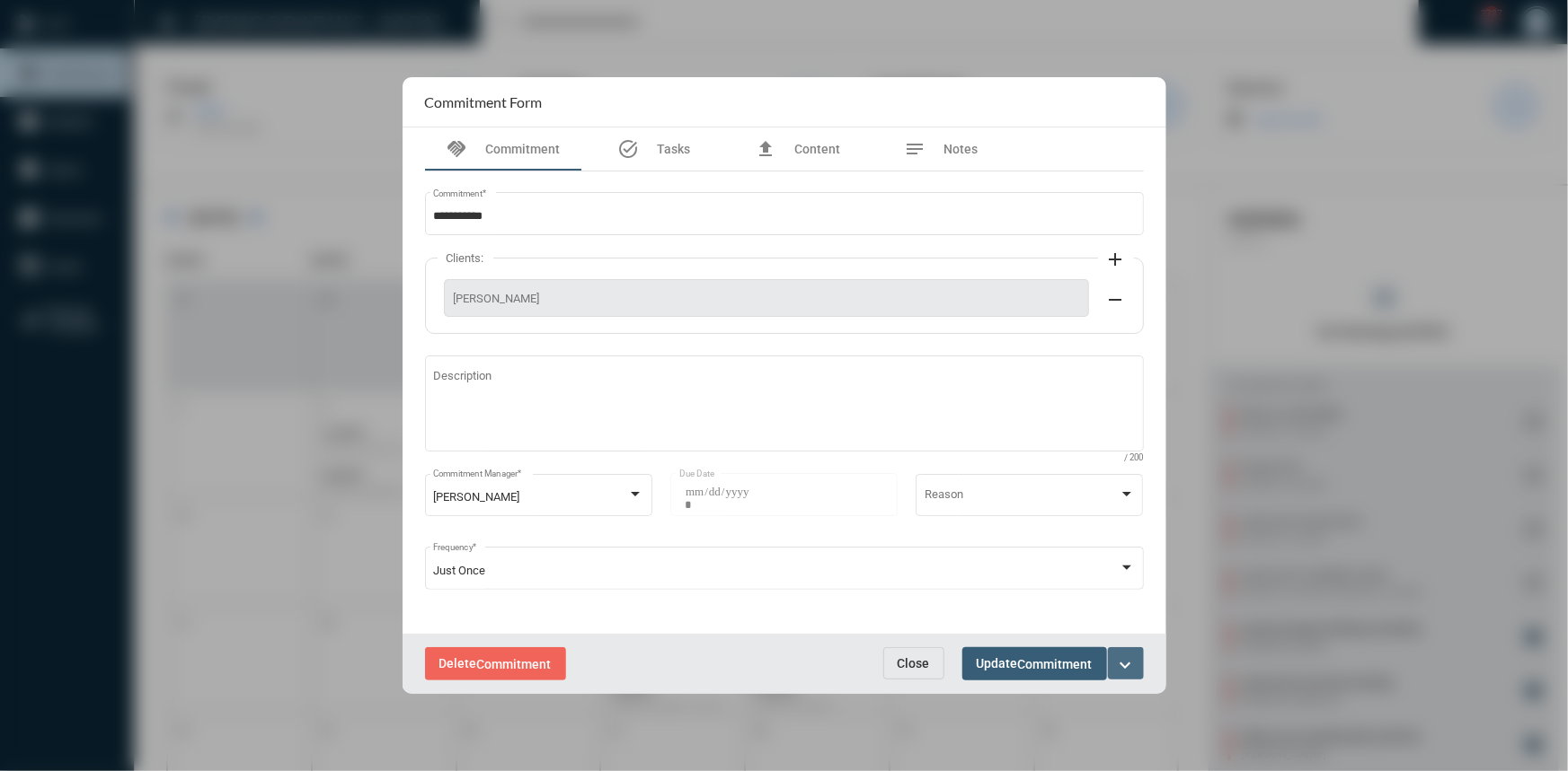
click at [1123, 660] on mat-icon "expand_more" at bounding box center [1125, 665] width 22 height 22
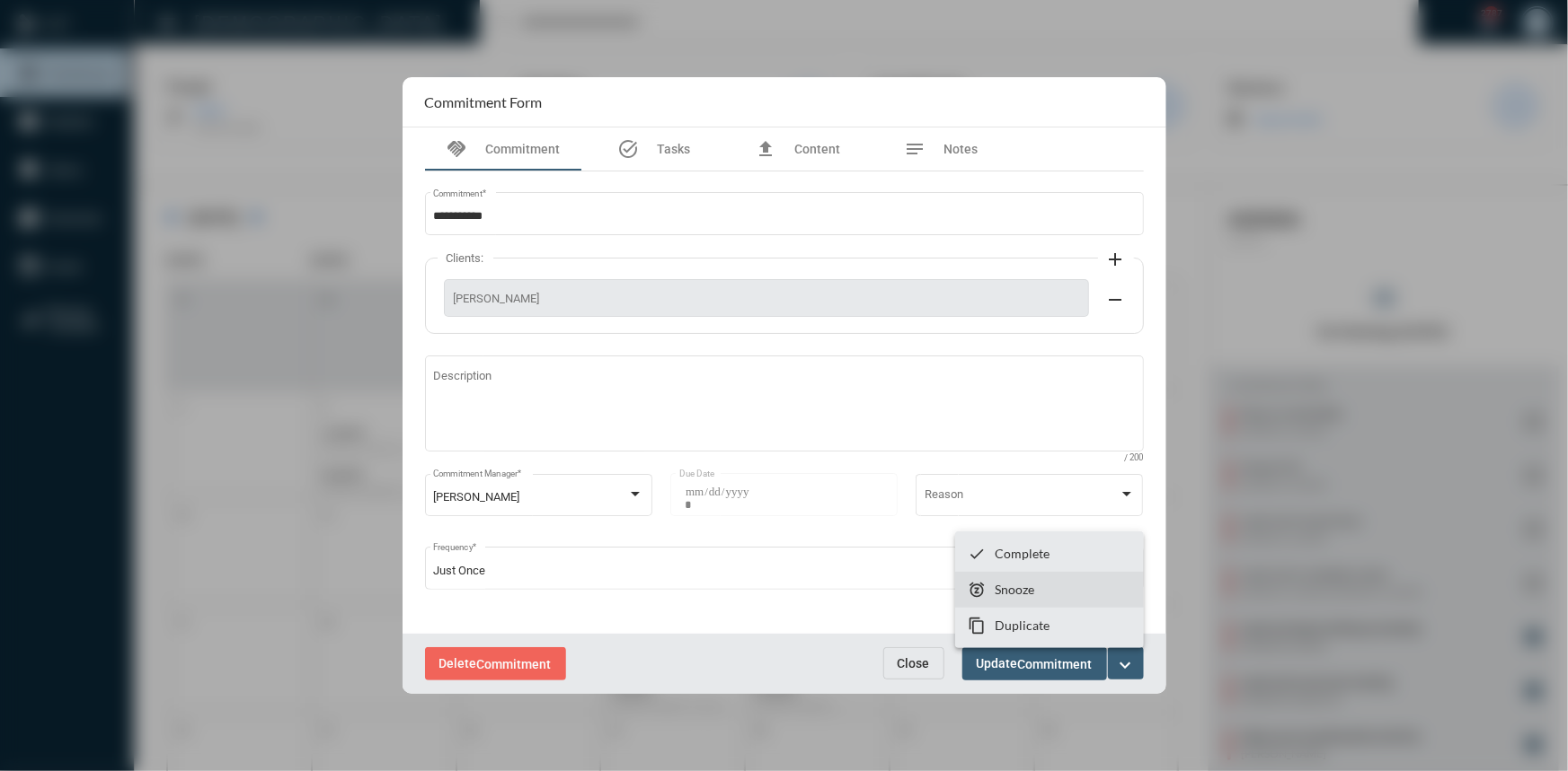
click at [998, 583] on p "Snooze" at bounding box center [1013, 589] width 39 height 15
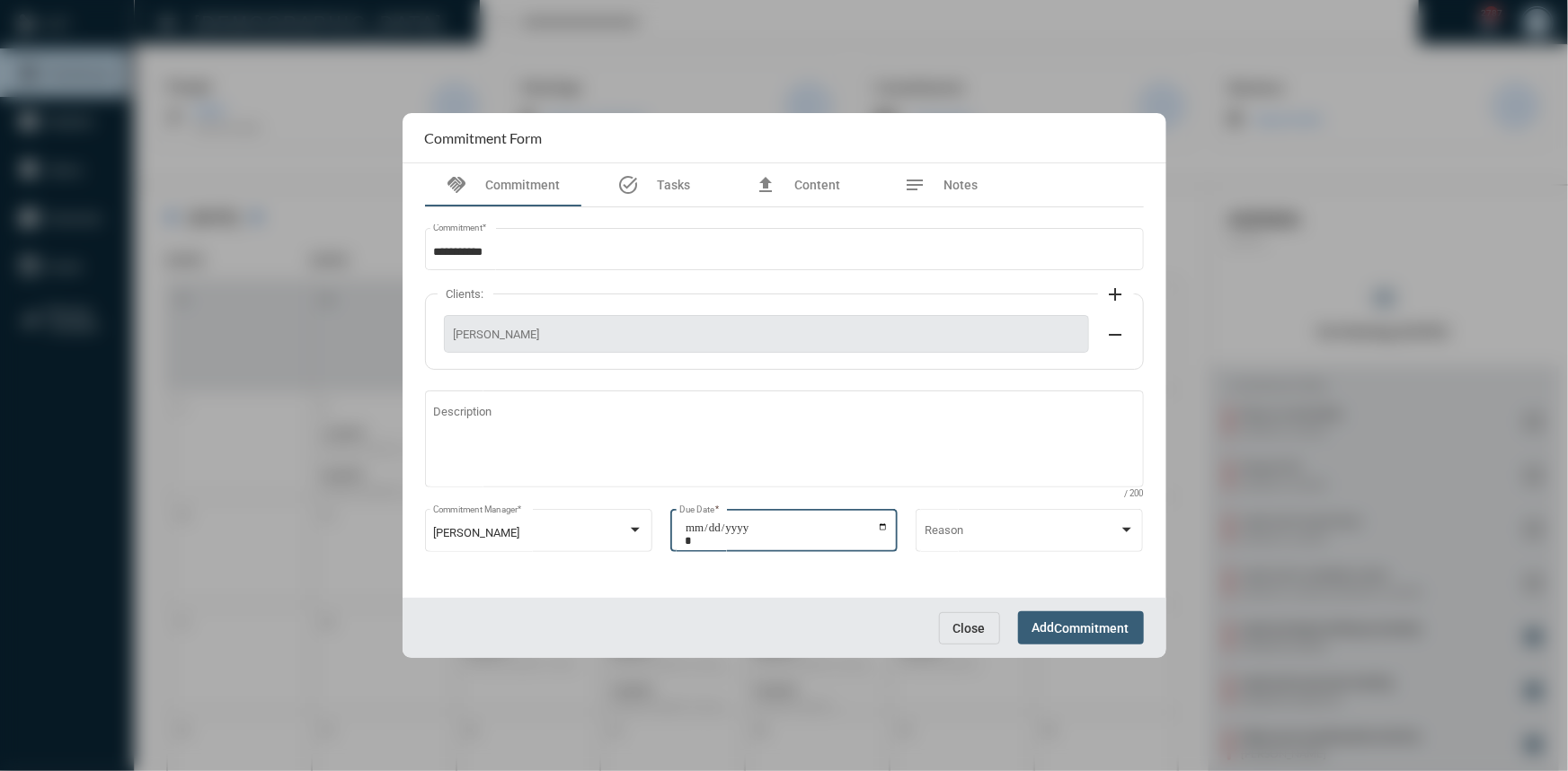
click at [879, 529] on input "**********" at bounding box center [787, 534] width 204 height 25
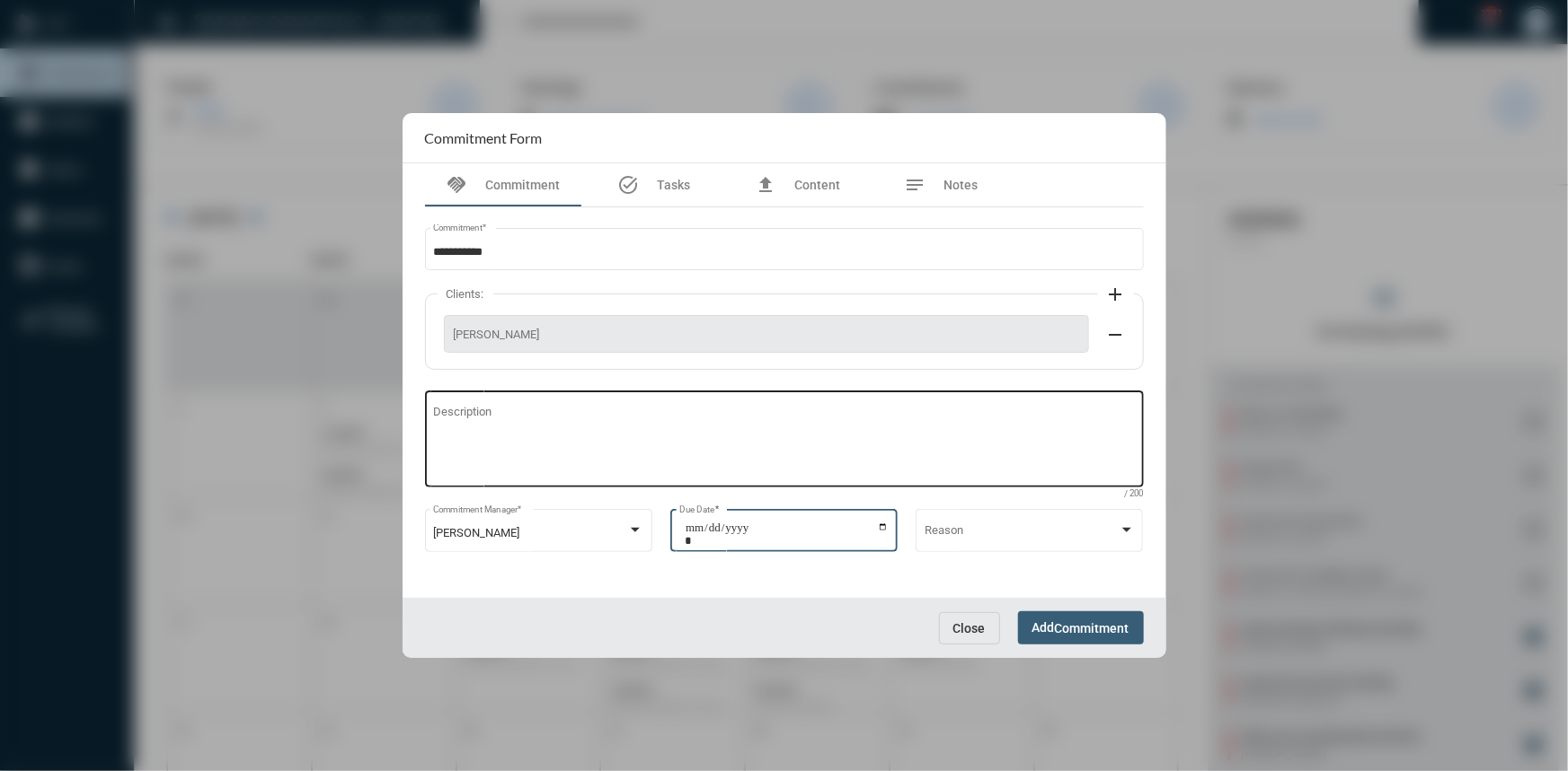
type input "**********"
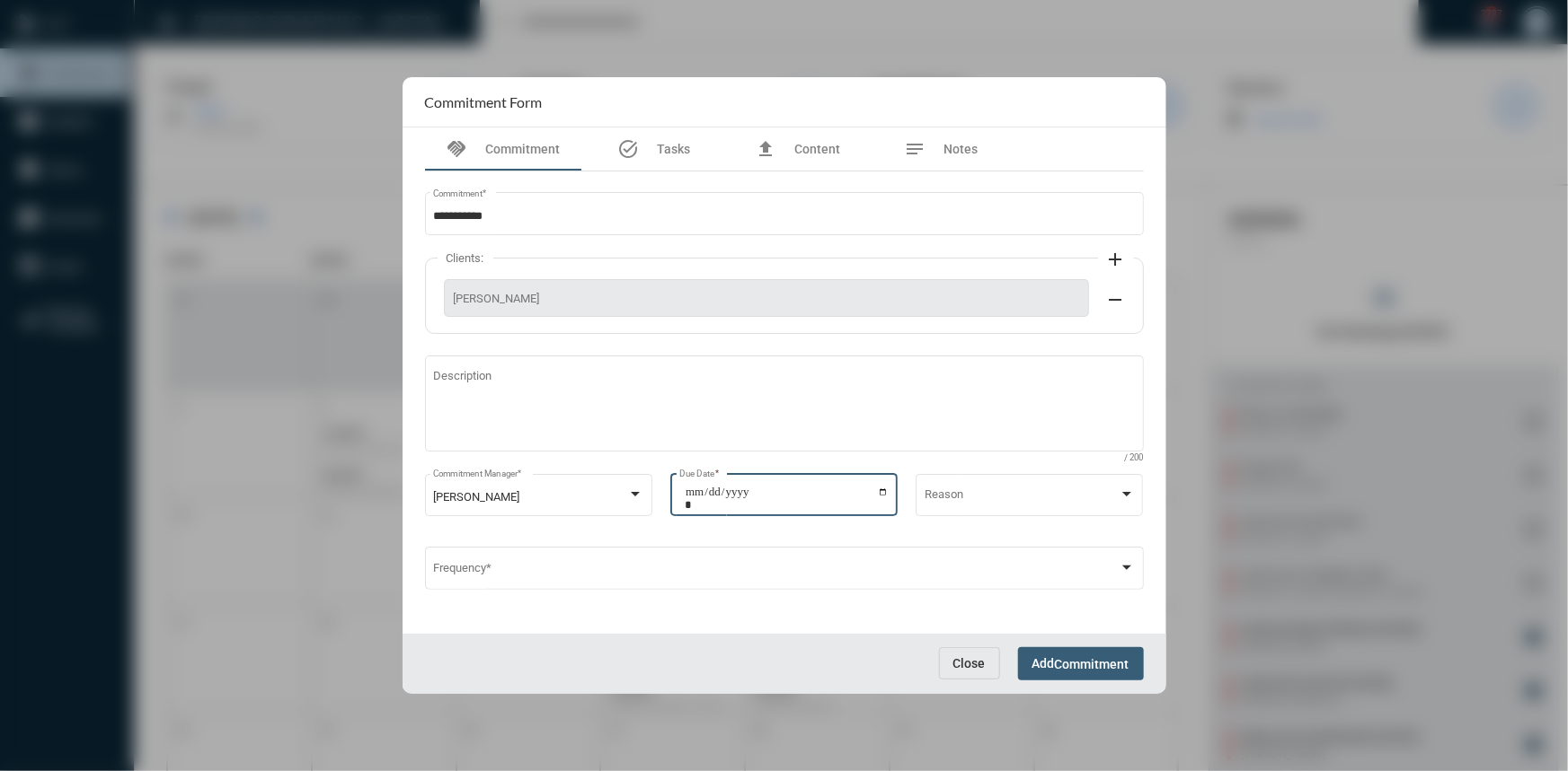
click at [1069, 668] on span "Commitment" at bounding box center [1092, 664] width 75 height 15
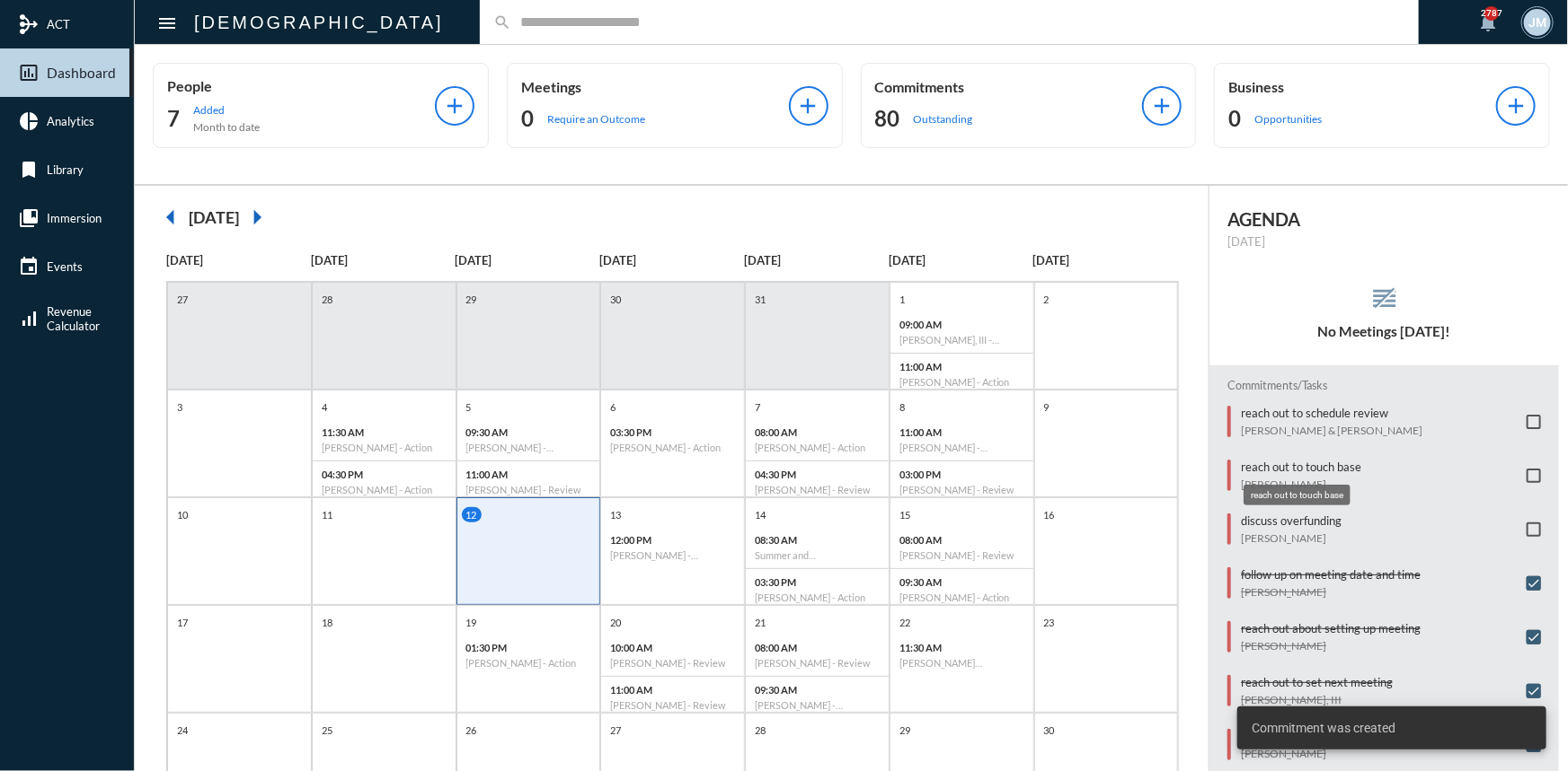
click at [1248, 515] on mat-tooltip-component "reach out to touch base" at bounding box center [1297, 495] width 132 height 46
click at [1248, 518] on mat-tooltip-component "reach out to touch base" at bounding box center [1297, 495] width 132 height 46
click at [1257, 519] on p "discuss overfunding" at bounding box center [1290, 521] width 100 height 15
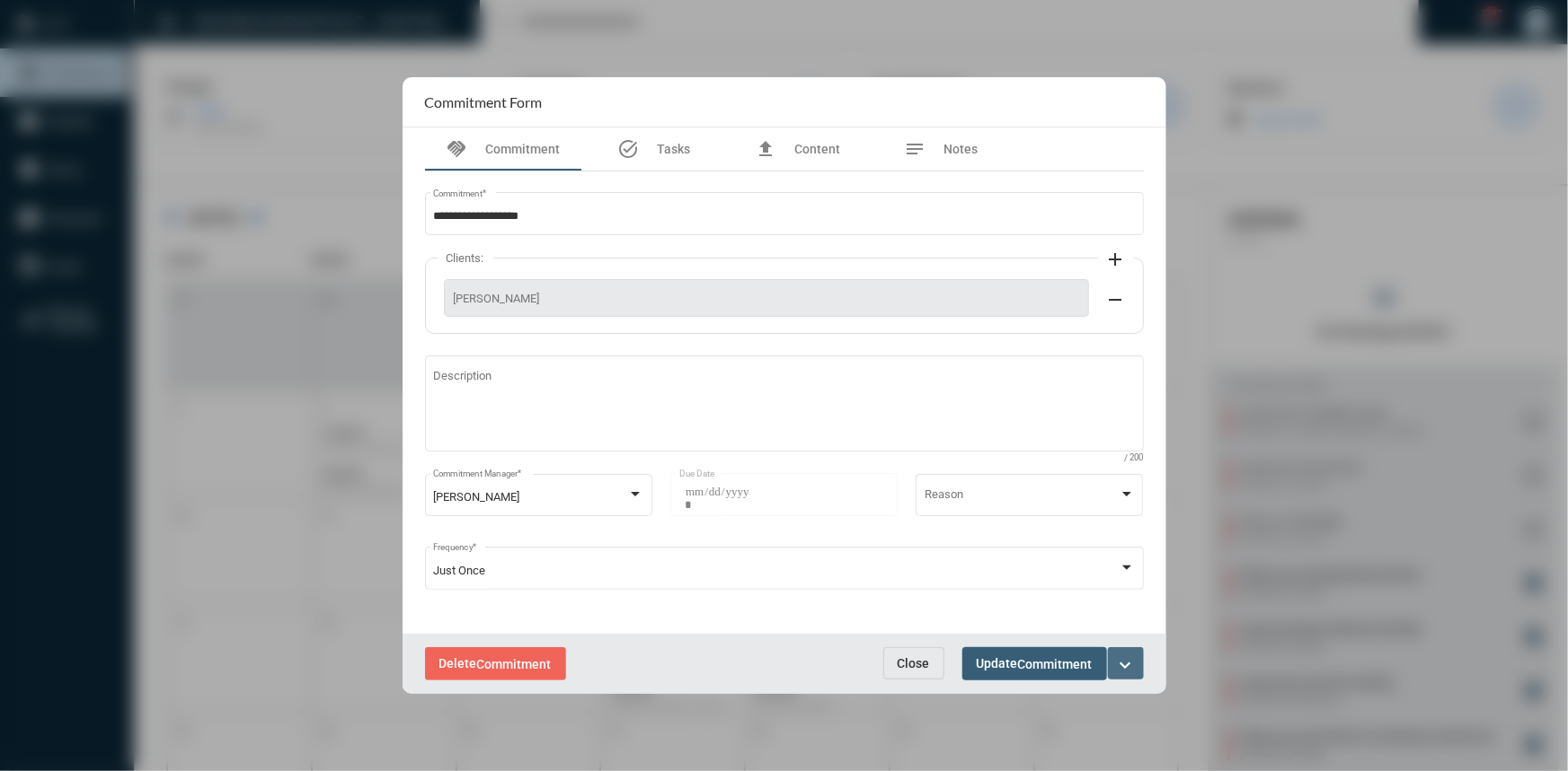
click at [1135, 661] on mat-icon "expand_more" at bounding box center [1125, 665] width 22 height 22
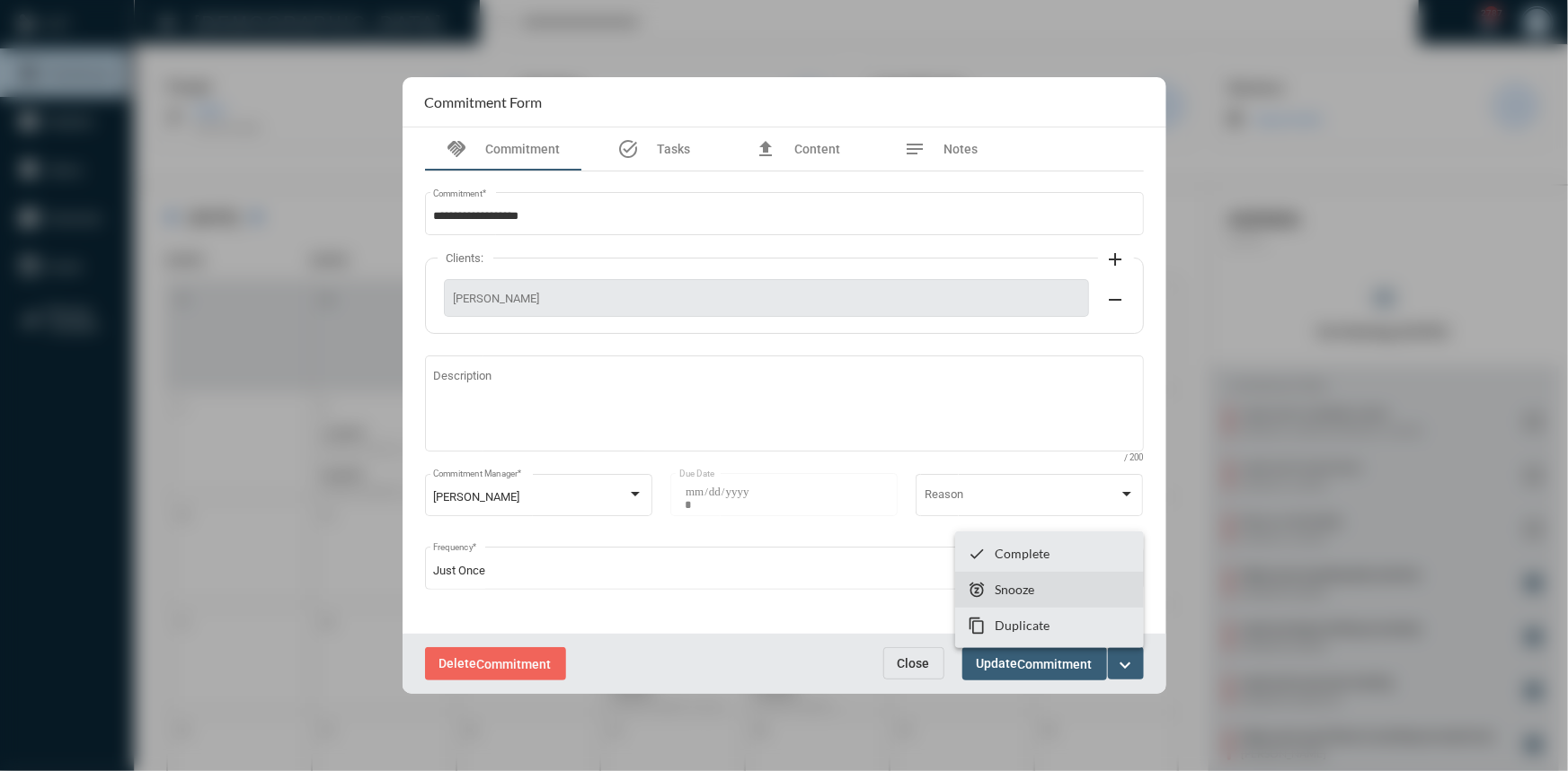
click at [1059, 592] on section "snooze Snooze" at bounding box center [1049, 589] width 188 height 36
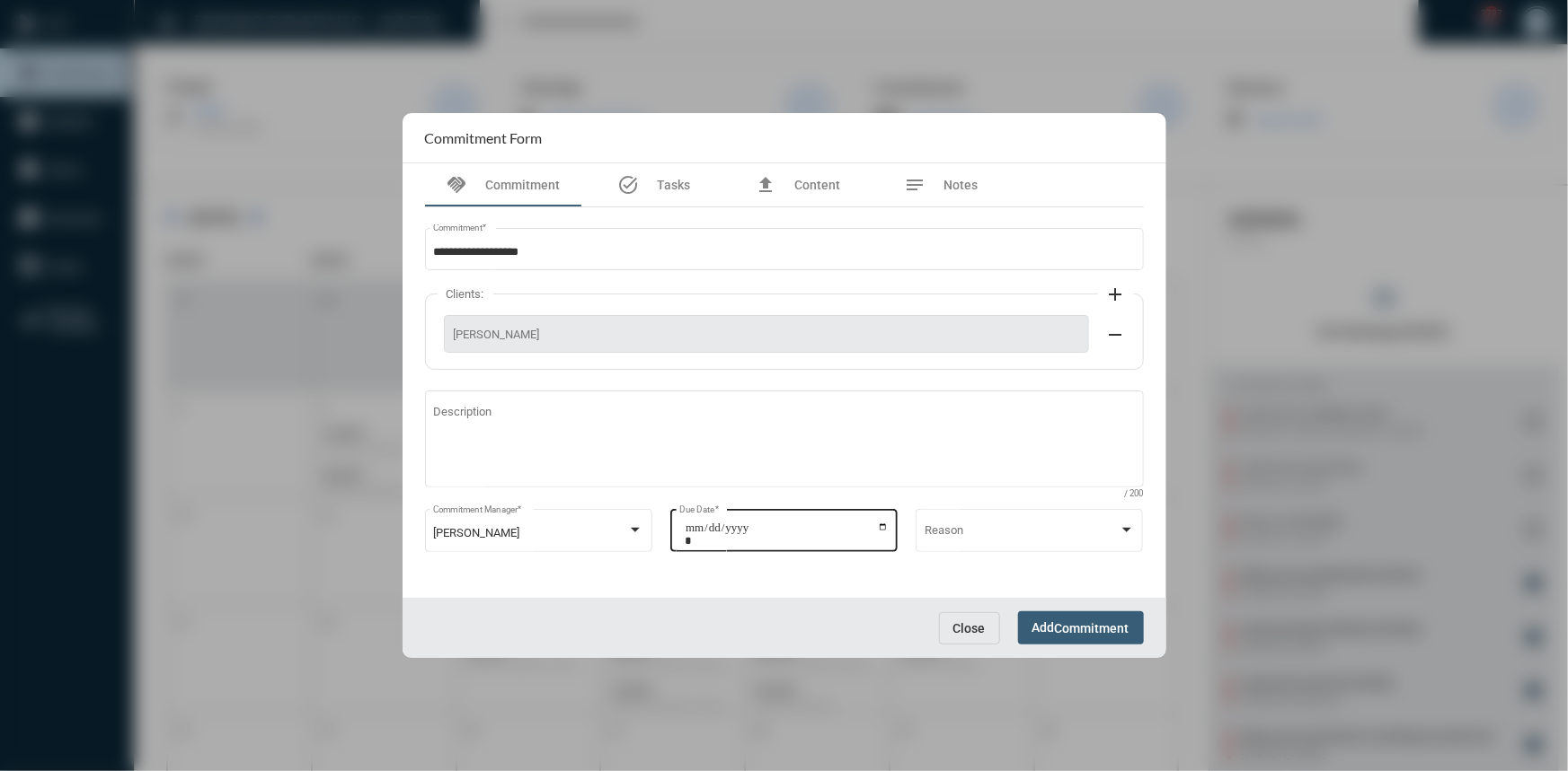
click at [887, 528] on input "**********" at bounding box center [787, 534] width 204 height 25
type input "**********"
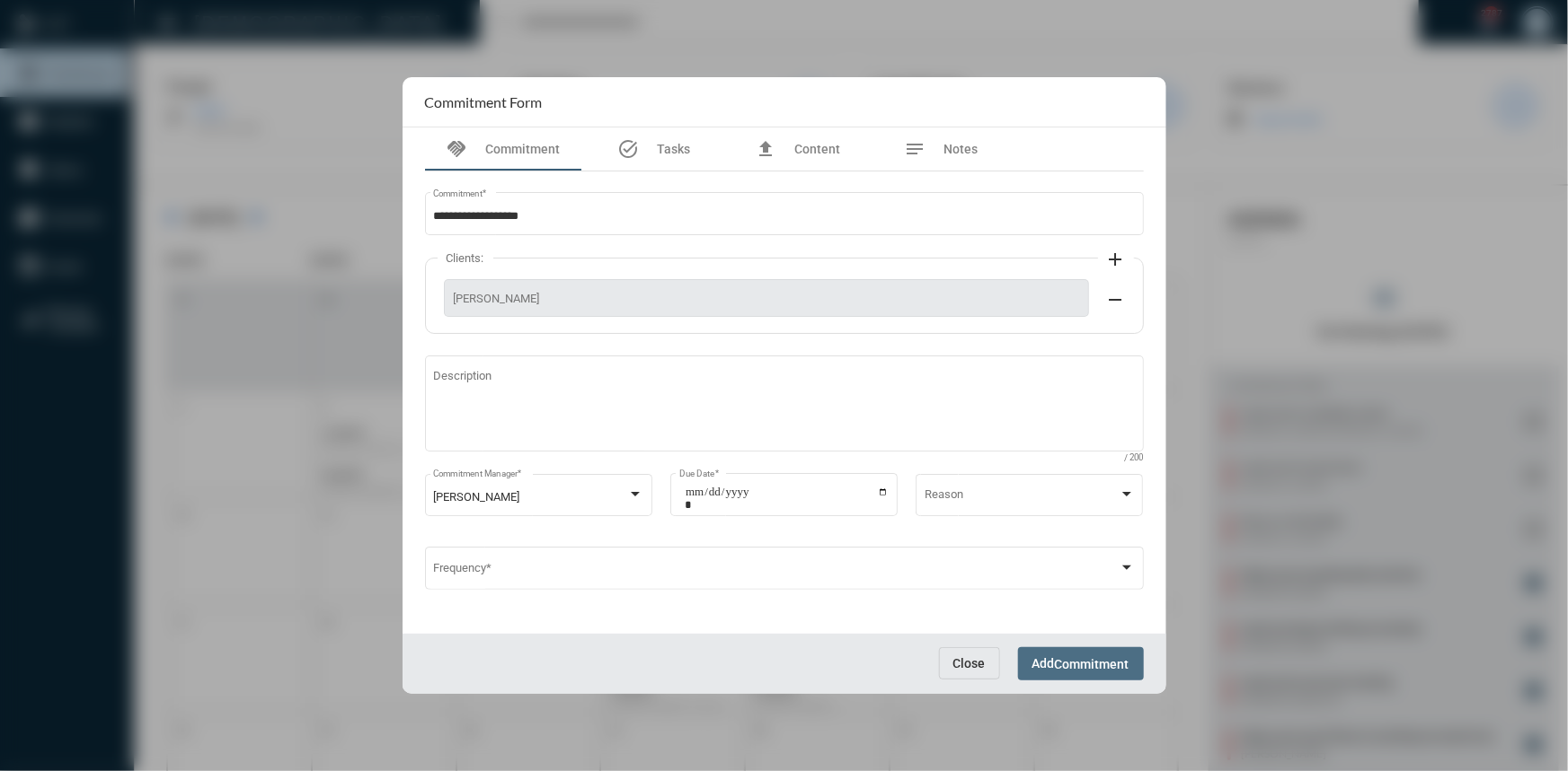
click at [1071, 666] on span "Commitment" at bounding box center [1092, 664] width 75 height 15
